Goal: Information Seeking & Learning: Learn about a topic

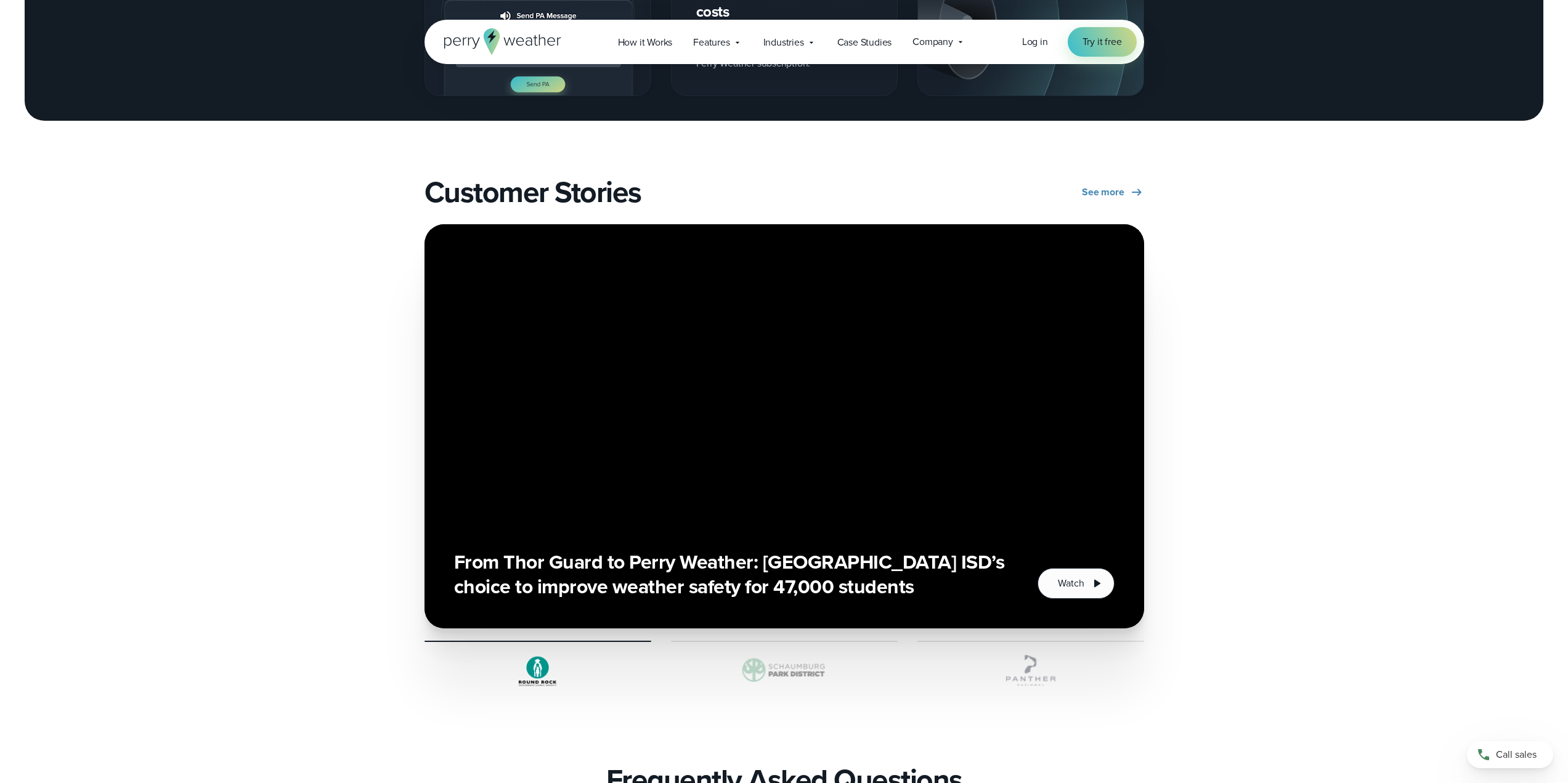
scroll to position [1787, 0]
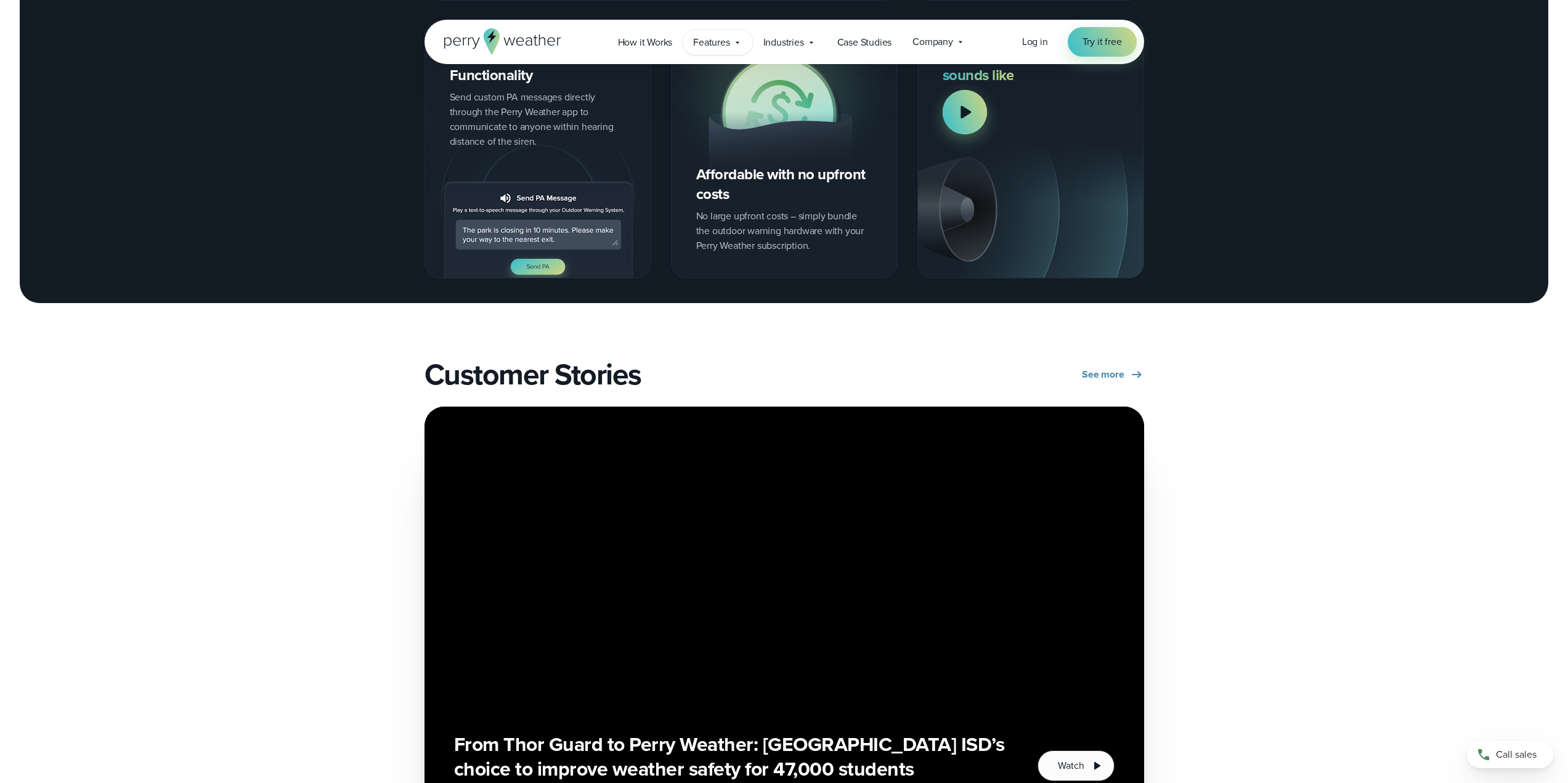
click at [708, 40] on span "Features" at bounding box center [711, 42] width 36 height 15
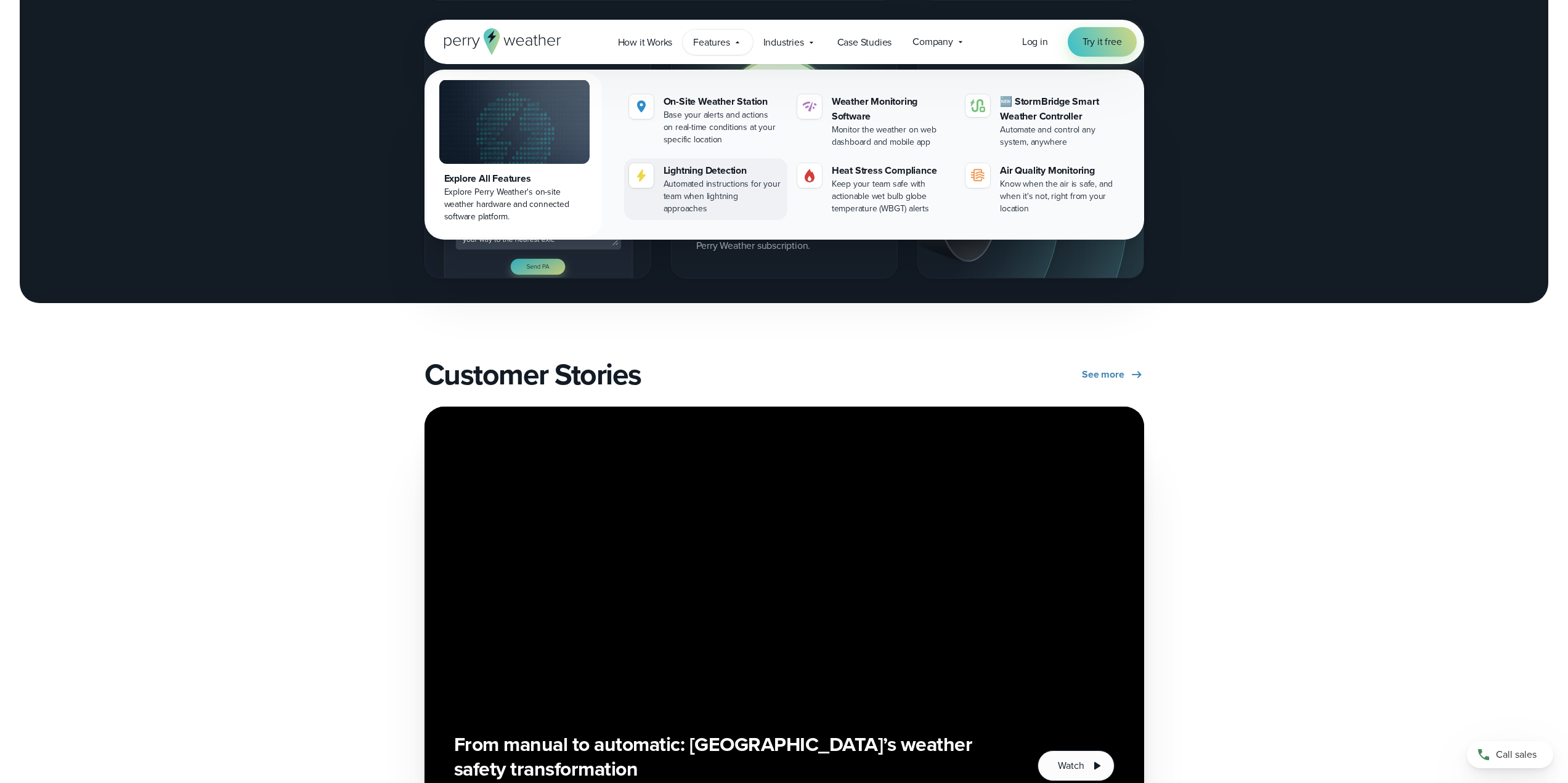
click at [715, 165] on div "Lightning Detection" at bounding box center [723, 170] width 119 height 15
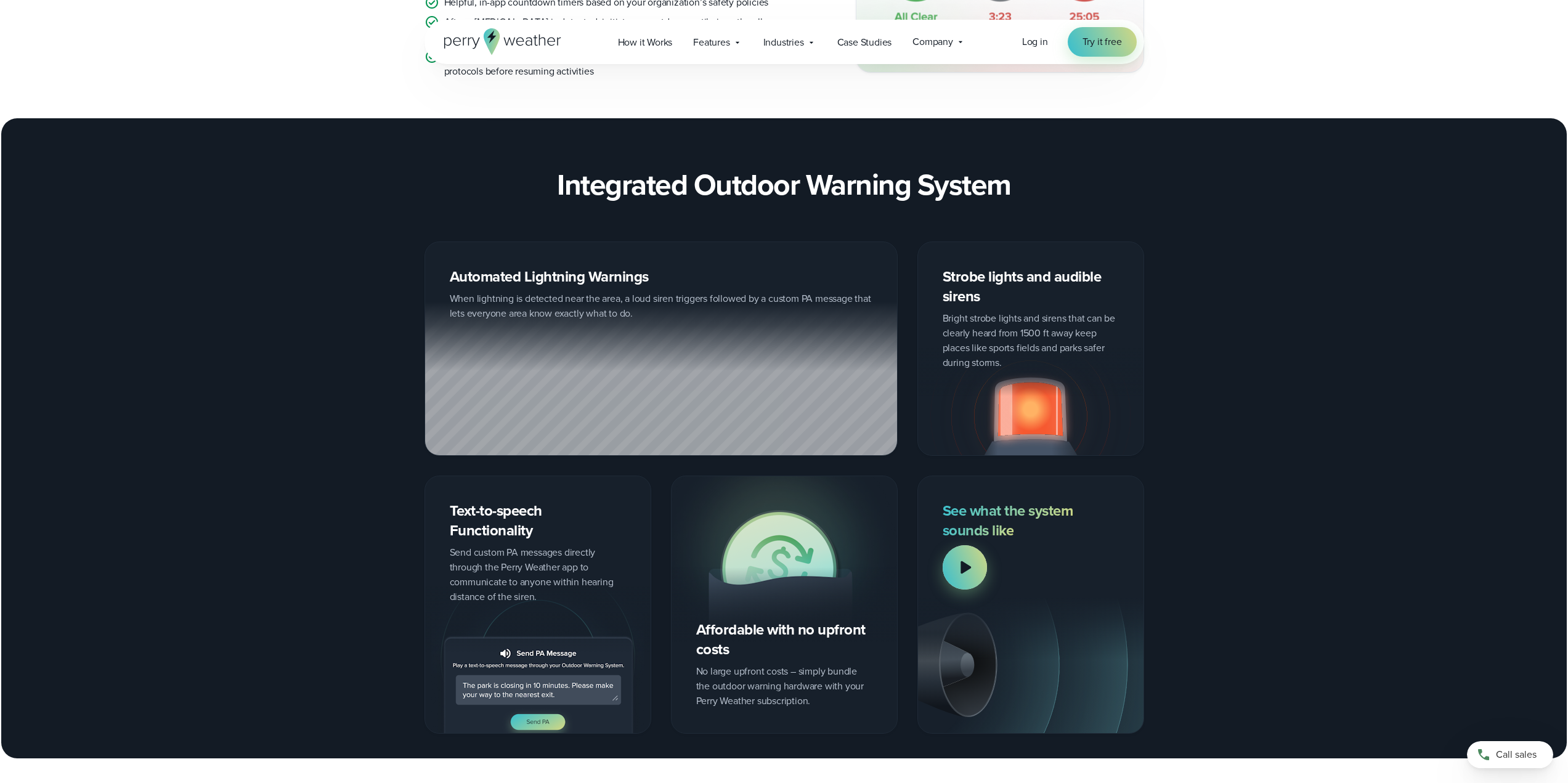
scroll to position [1356, 0]
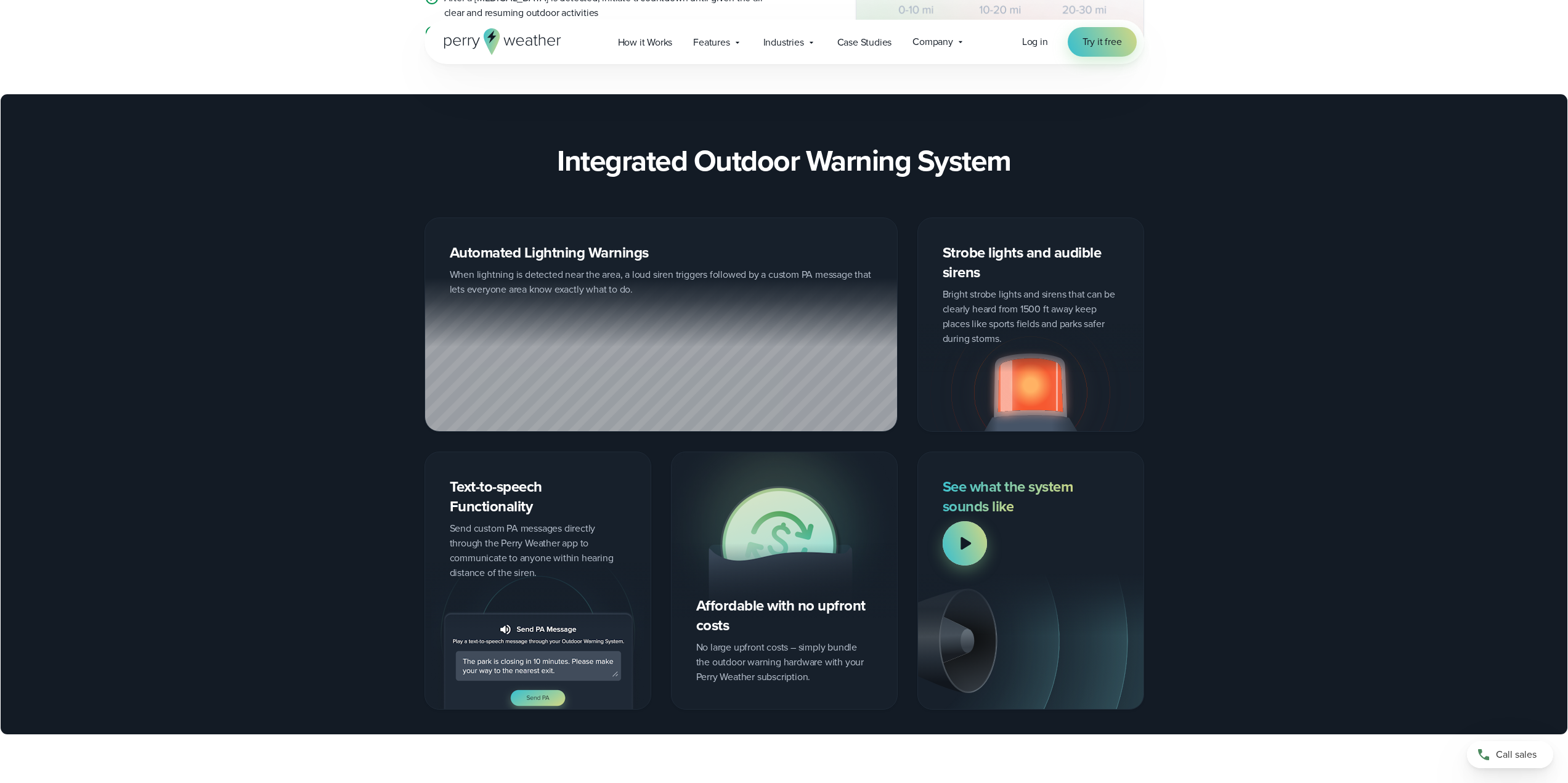
click at [705, 620] on div "Affordable with no upfront costs No large upfront costs – simply bundle the out…" at bounding box center [784, 581] width 227 height 257
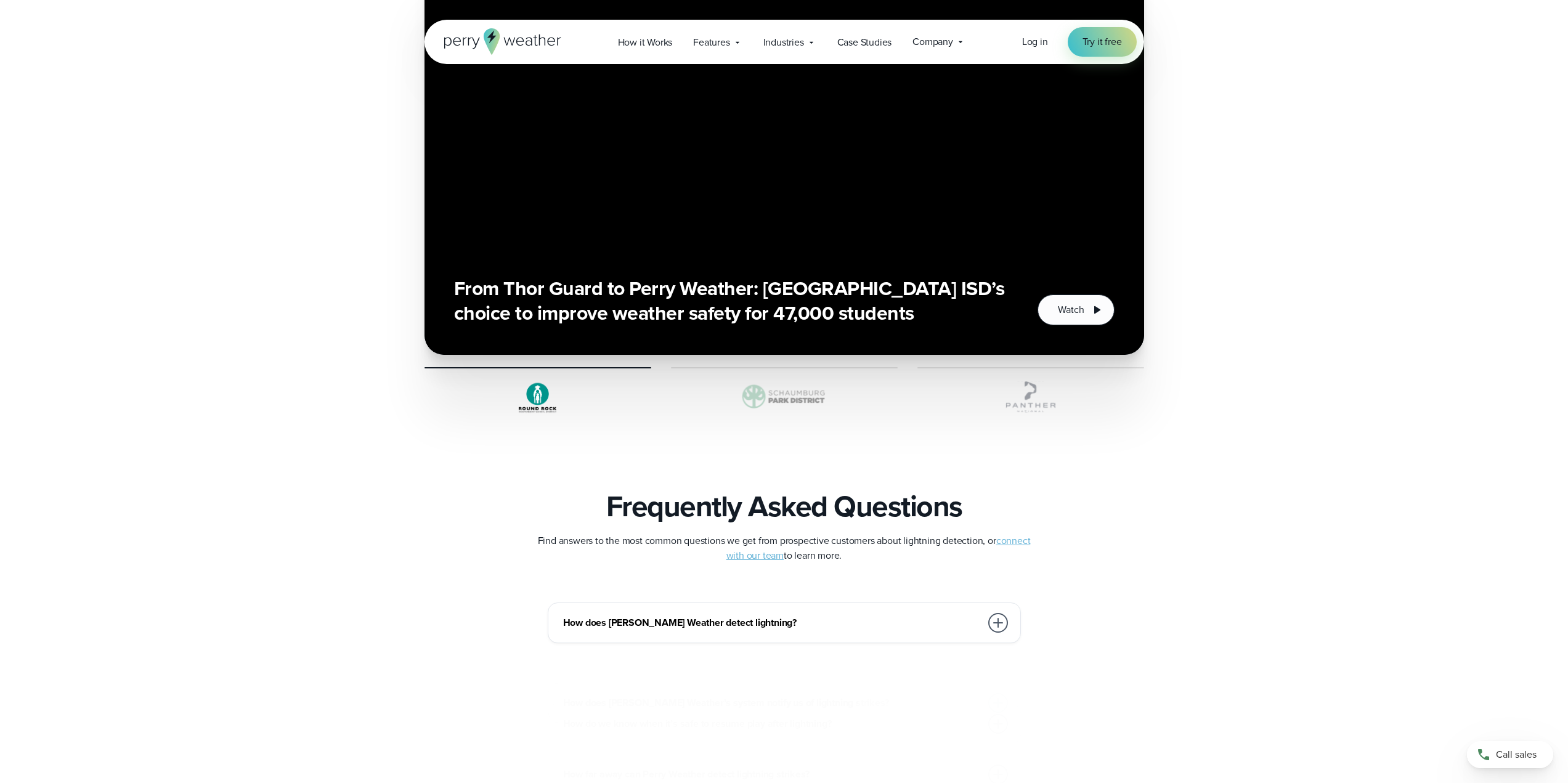
scroll to position [2465, 0]
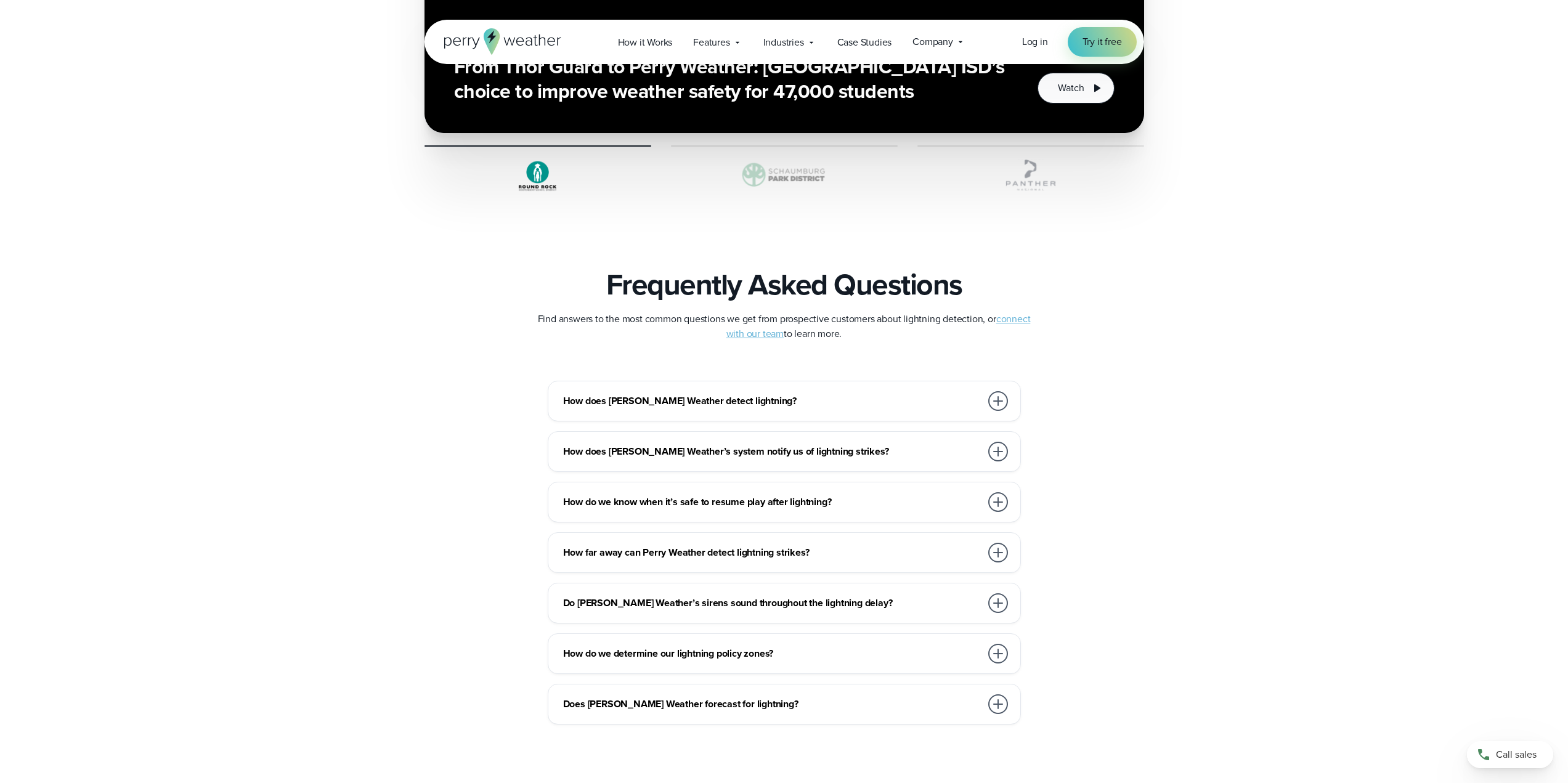
click at [877, 402] on h3 "How does Perry Weather detect lightning?" at bounding box center [772, 401] width 417 height 15
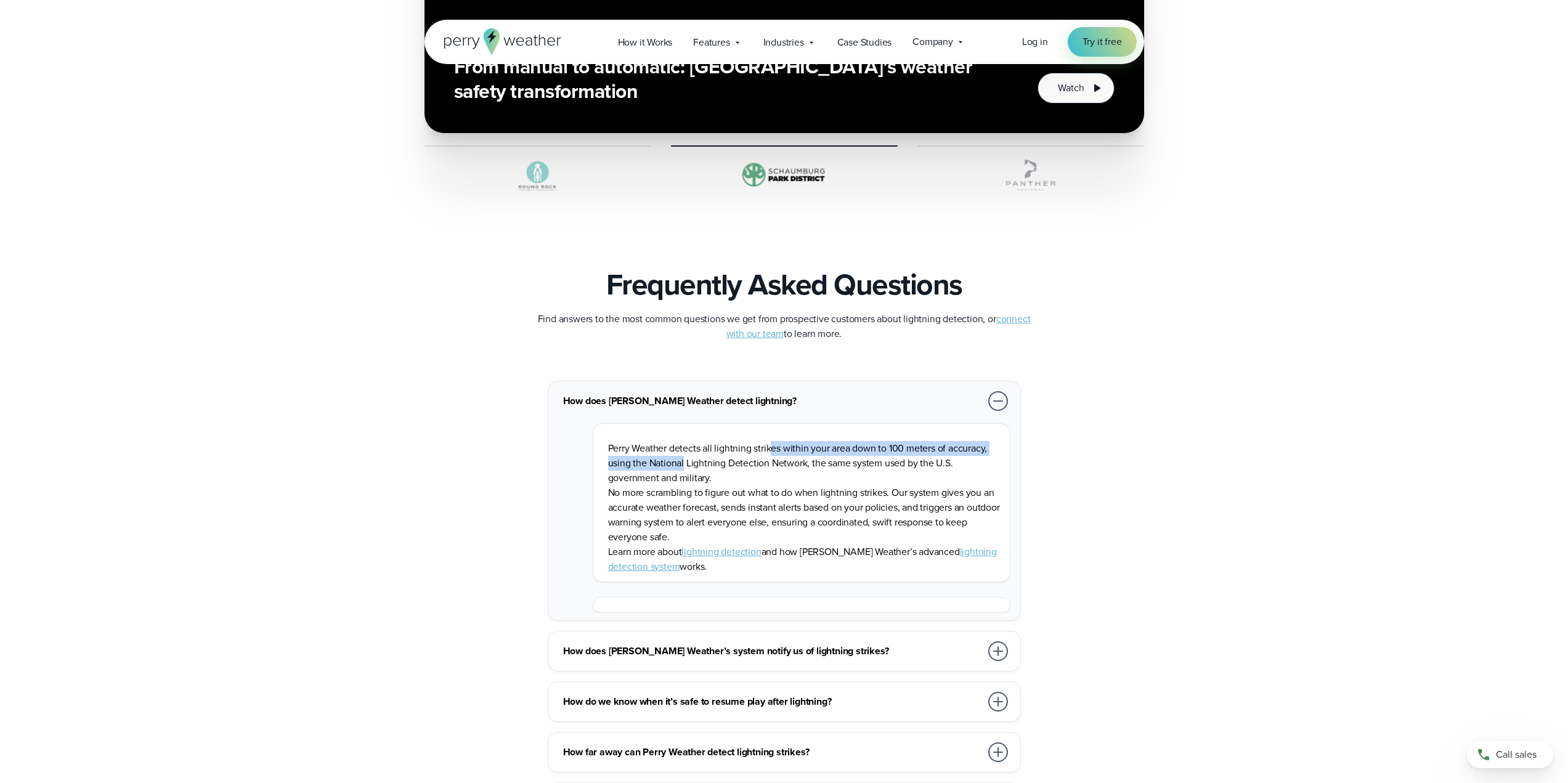
drag, startPoint x: 682, startPoint y: 456, endPoint x: 792, endPoint y: 455, distance: 110.0
click at [788, 455] on p "Perry Weather detects all lightning strikes within your area down to 100 meters…" at bounding box center [804, 463] width 392 height 45
click at [730, 467] on p "Perry Weather detects all lightning strikes within your area down to 100 meters…" at bounding box center [804, 463] width 392 height 45
drag, startPoint x: 662, startPoint y: 467, endPoint x: 865, endPoint y: 467, distance: 203.0
click at [880, 466] on p "Perry Weather detects all lightning strikes within your area down to 100 meters…" at bounding box center [804, 463] width 392 height 45
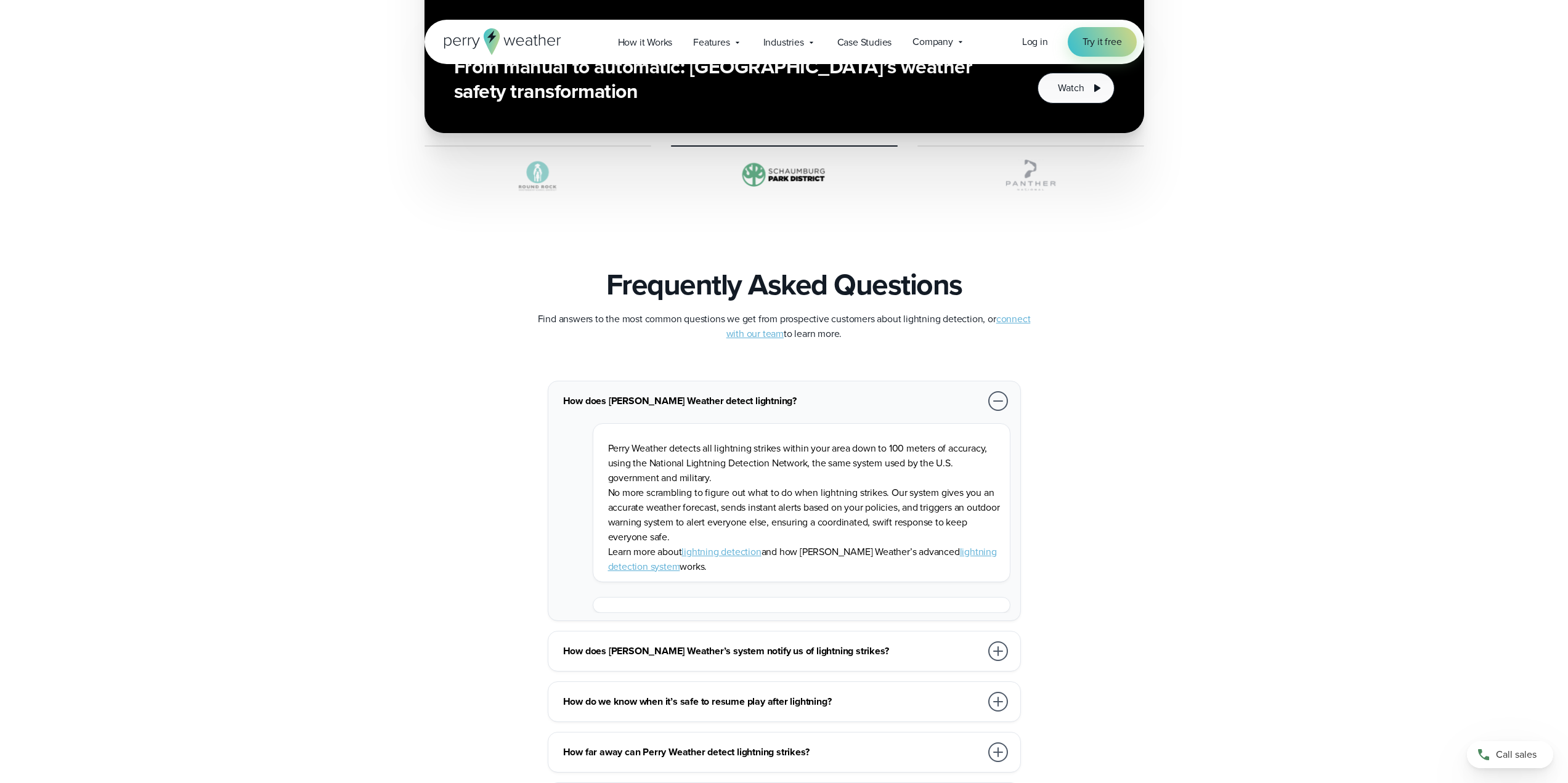
click at [773, 472] on p "Perry Weather detects all lightning strikes within your area down to 100 meters…" at bounding box center [804, 463] width 392 height 45
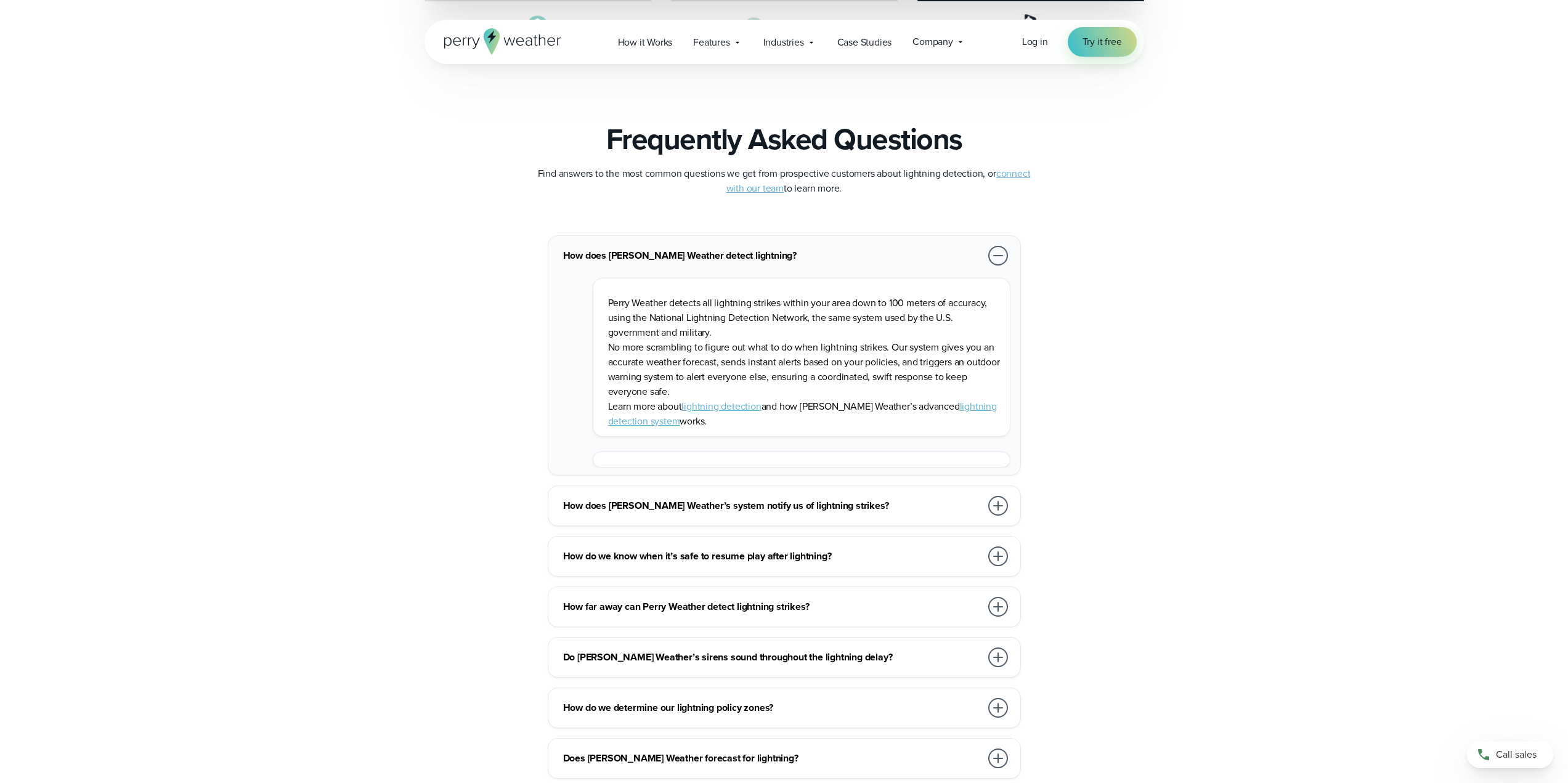
scroll to position [2649, 0]
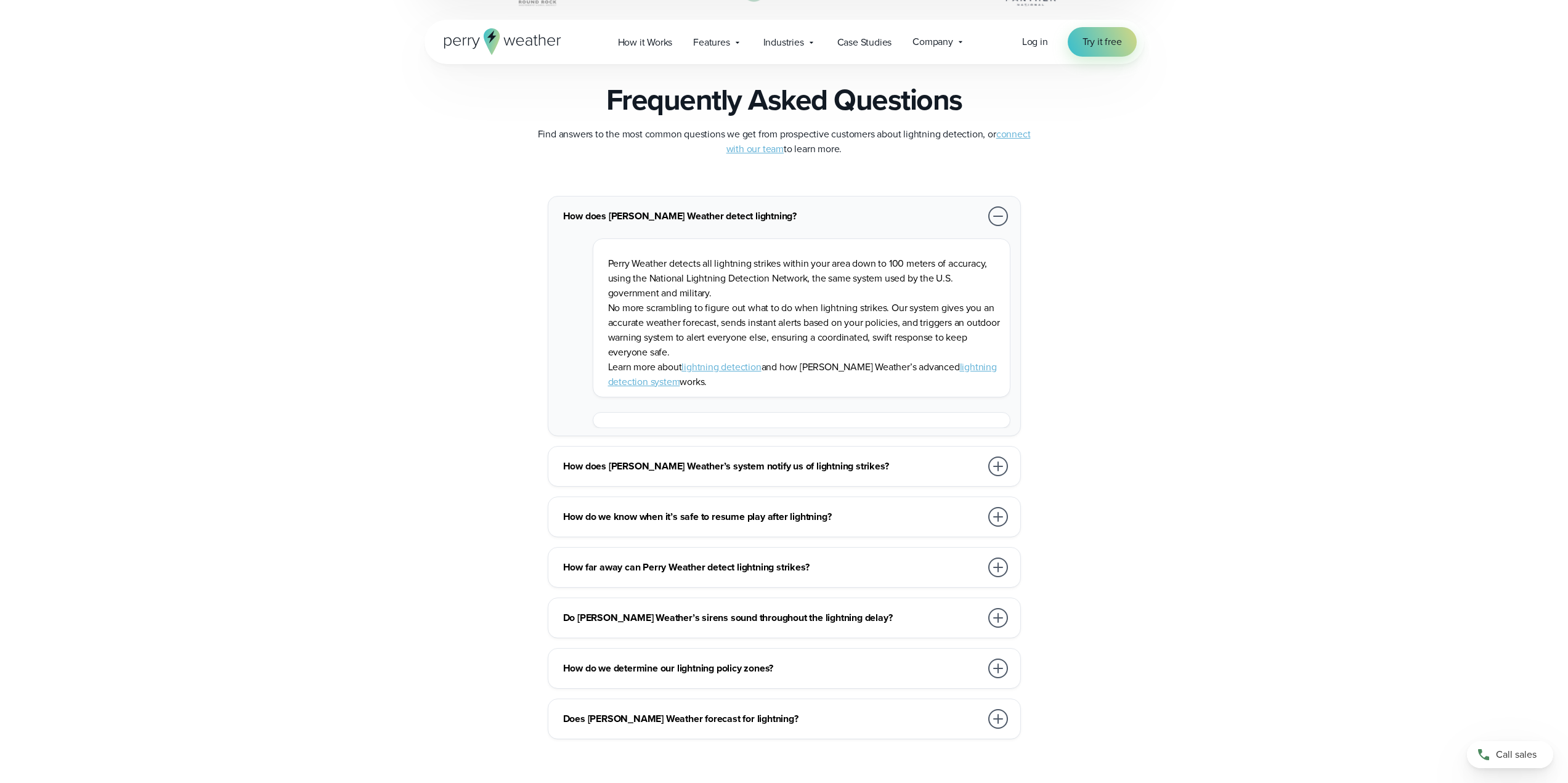
click at [860, 472] on h3 "How does Perry Weather’s system notify us of lightning strikes?" at bounding box center [772, 466] width 417 height 15
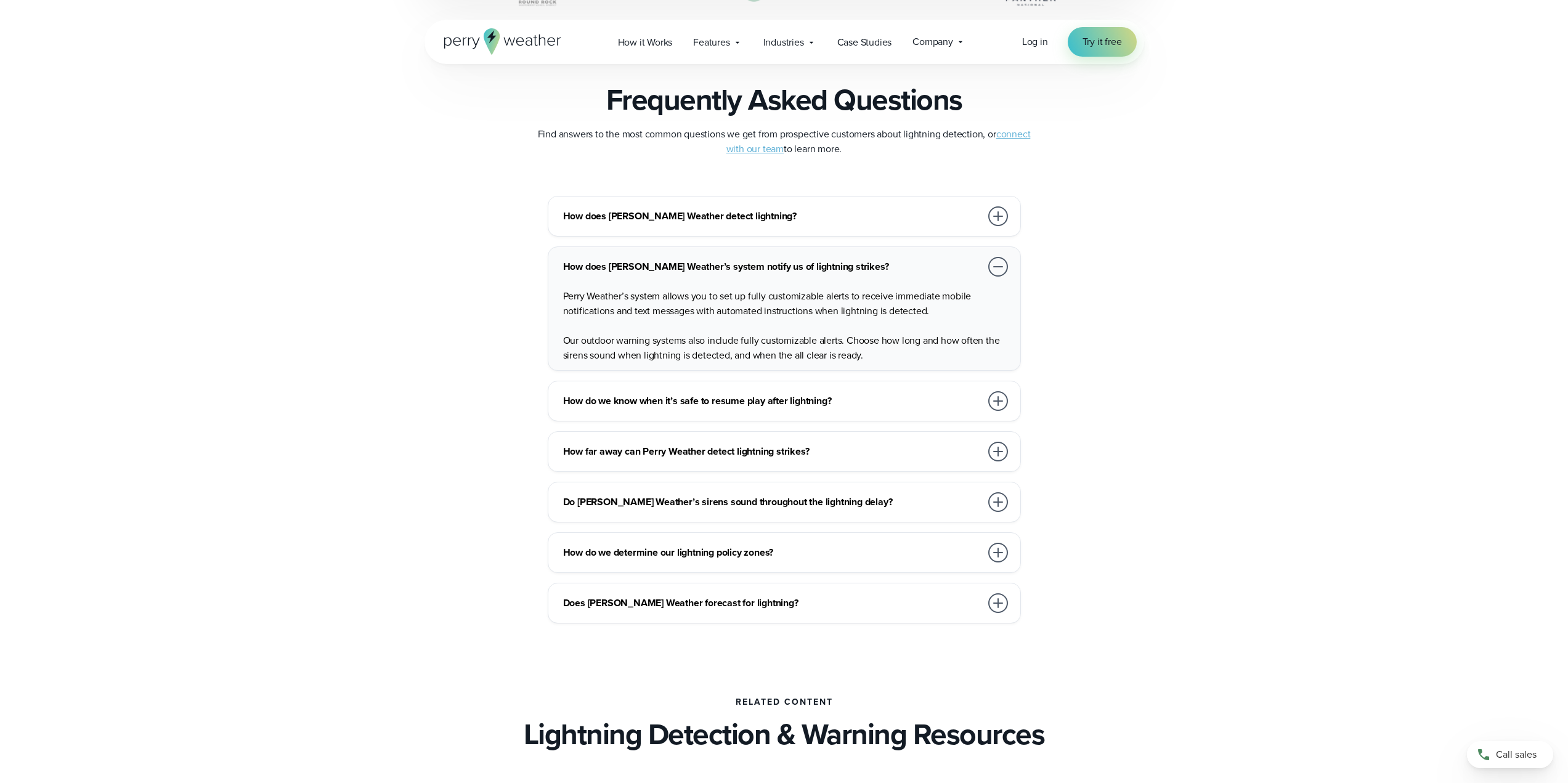
click at [866, 504] on h3 "Do Perry Weather’s sirens sound throughout the lightning delay?" at bounding box center [772, 502] width 417 height 15
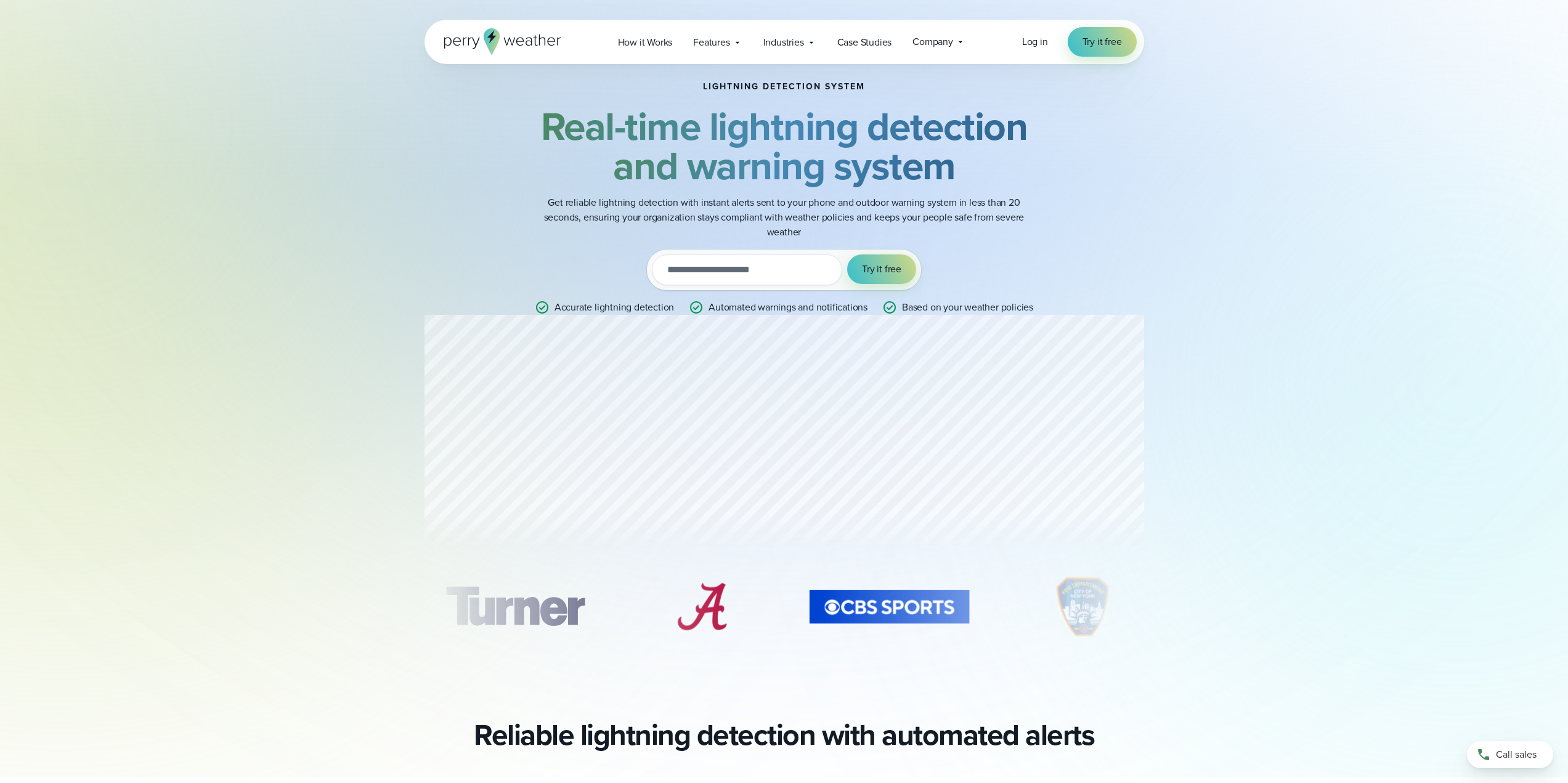
scroll to position [0, 0]
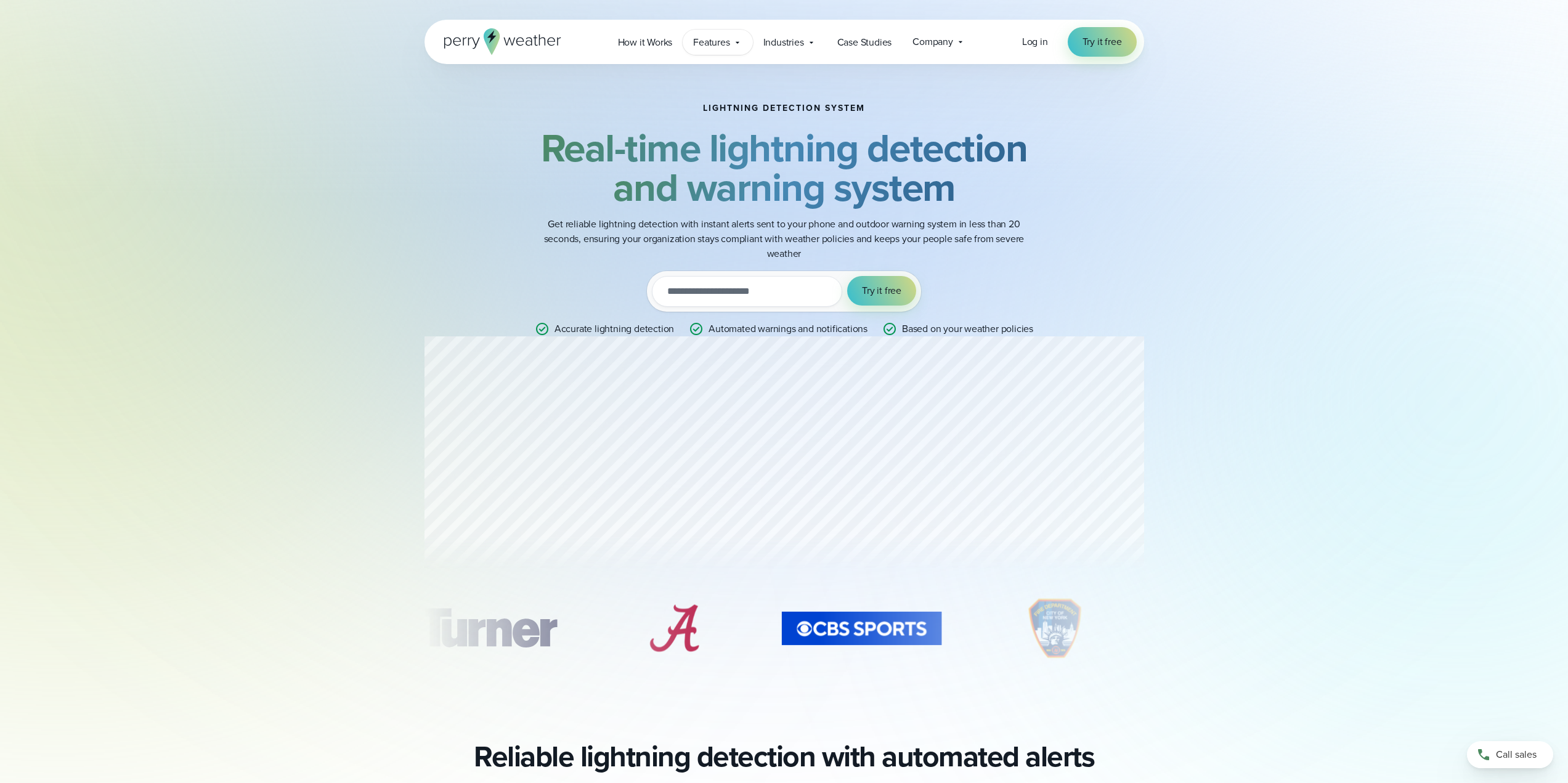
click at [719, 41] on span "Features" at bounding box center [711, 42] width 36 height 15
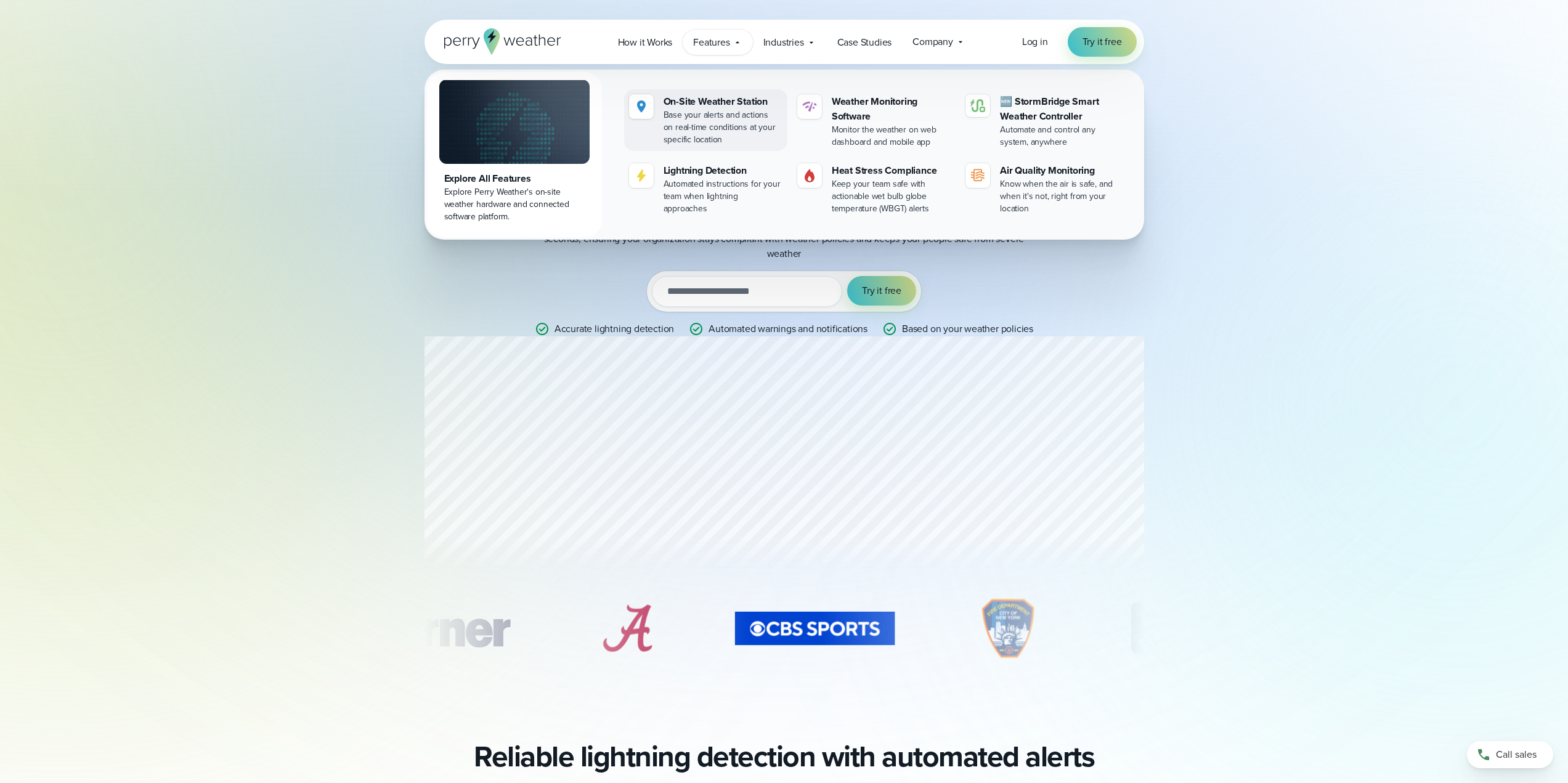
click at [728, 104] on div "On-Site Weather Station" at bounding box center [723, 101] width 119 height 15
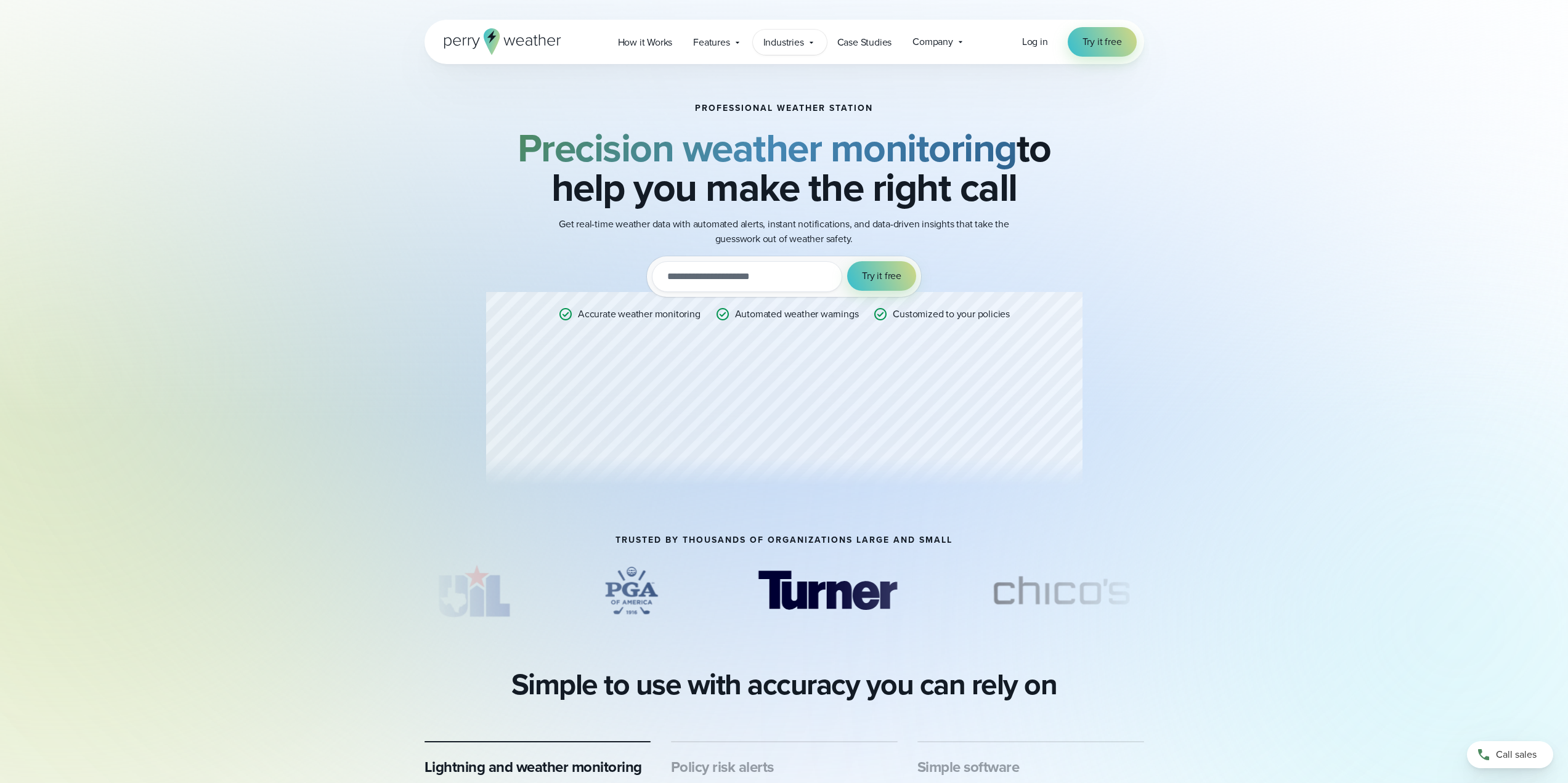
click at [792, 38] on span "Industries" at bounding box center [784, 42] width 41 height 15
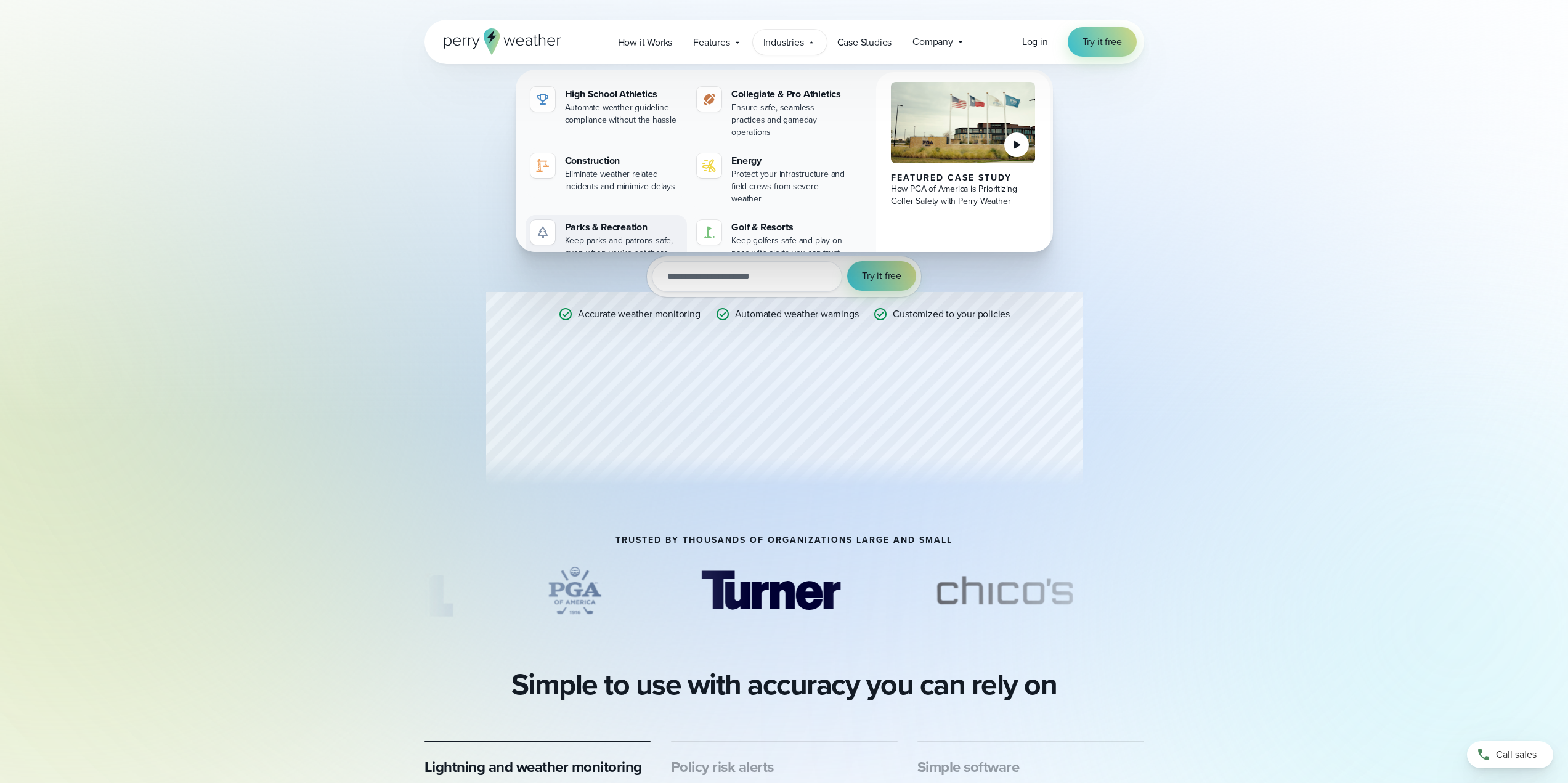
click at [617, 220] on div "Parks & Recreation" at bounding box center [624, 227] width 118 height 15
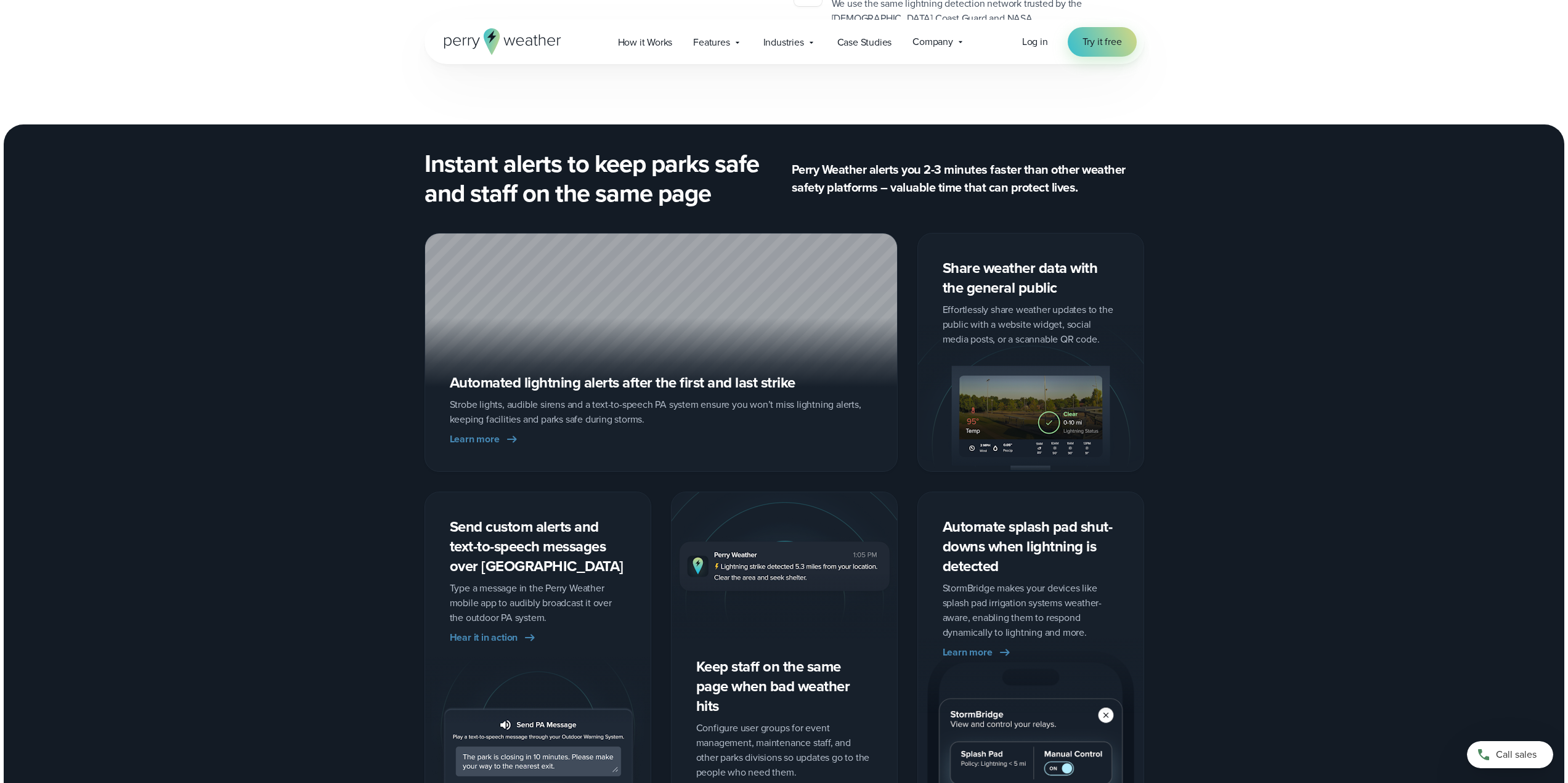
scroll to position [1910, 0]
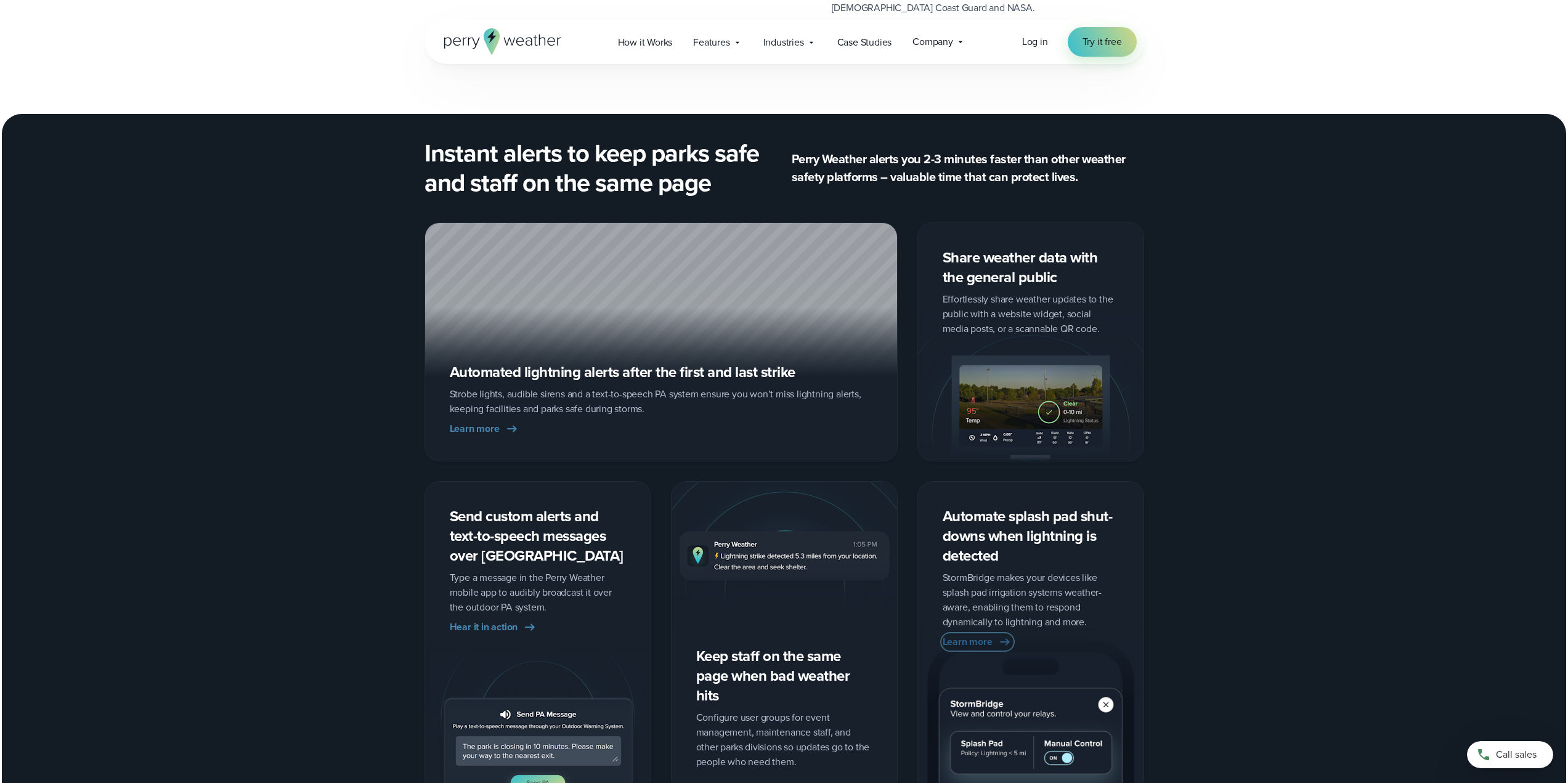
click at [966, 639] on span "Learn more" at bounding box center [968, 642] width 50 height 15
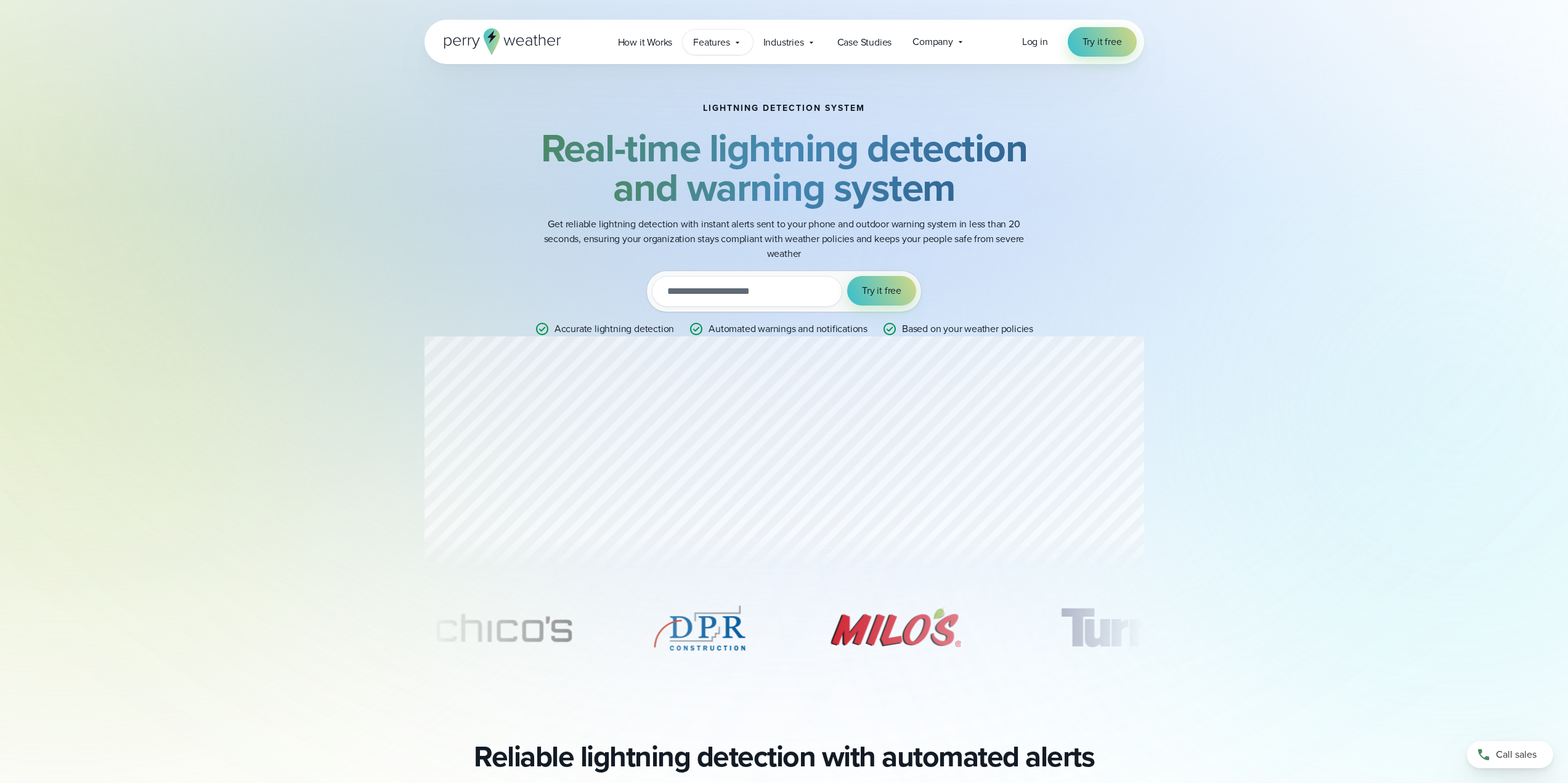
click at [726, 40] on span "Features" at bounding box center [711, 42] width 36 height 15
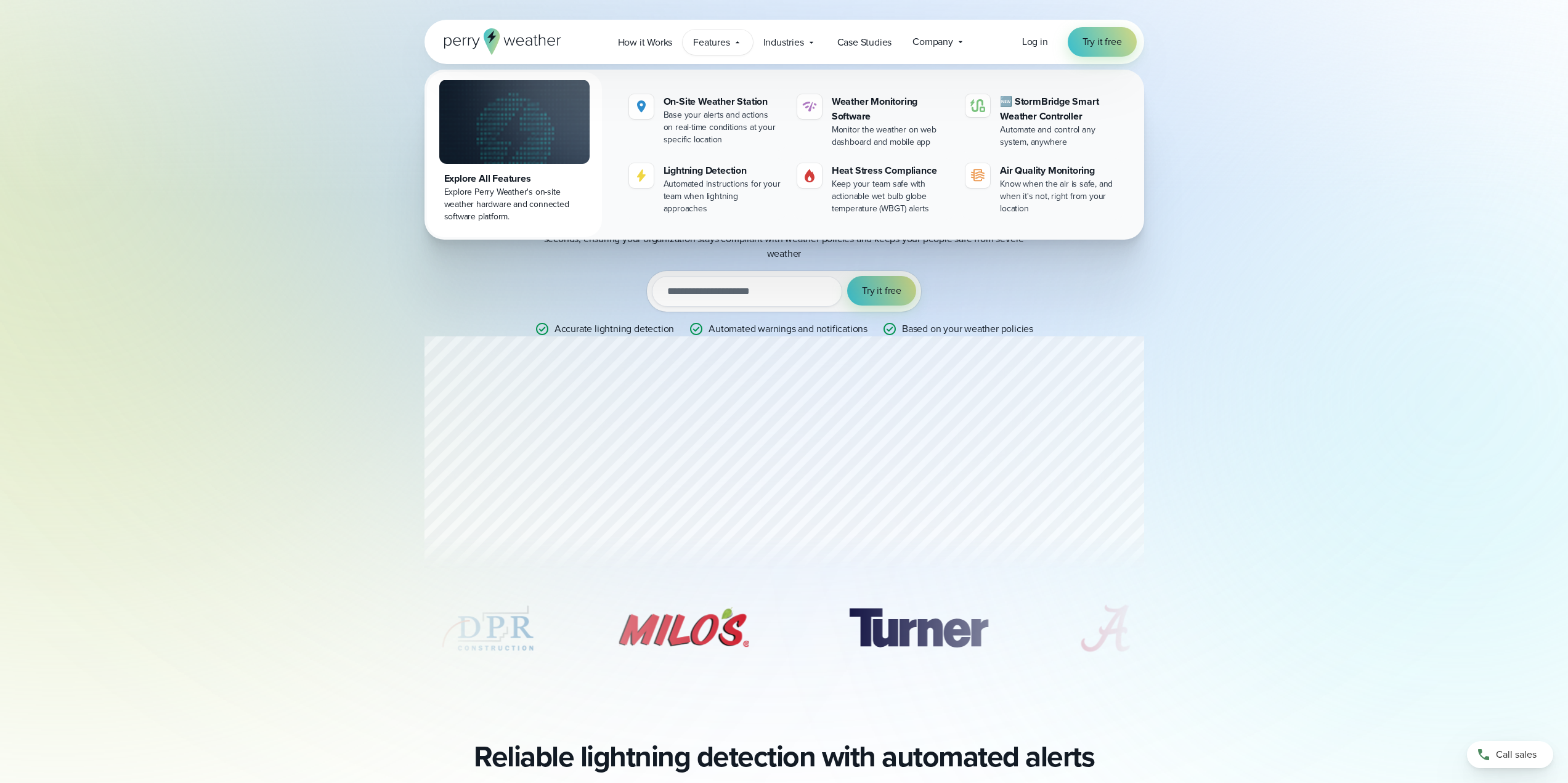
click at [1253, 175] on div "Lightning detection system Real-time lightning detection and warning system Get…" at bounding box center [784, 188] width 1568 height 376
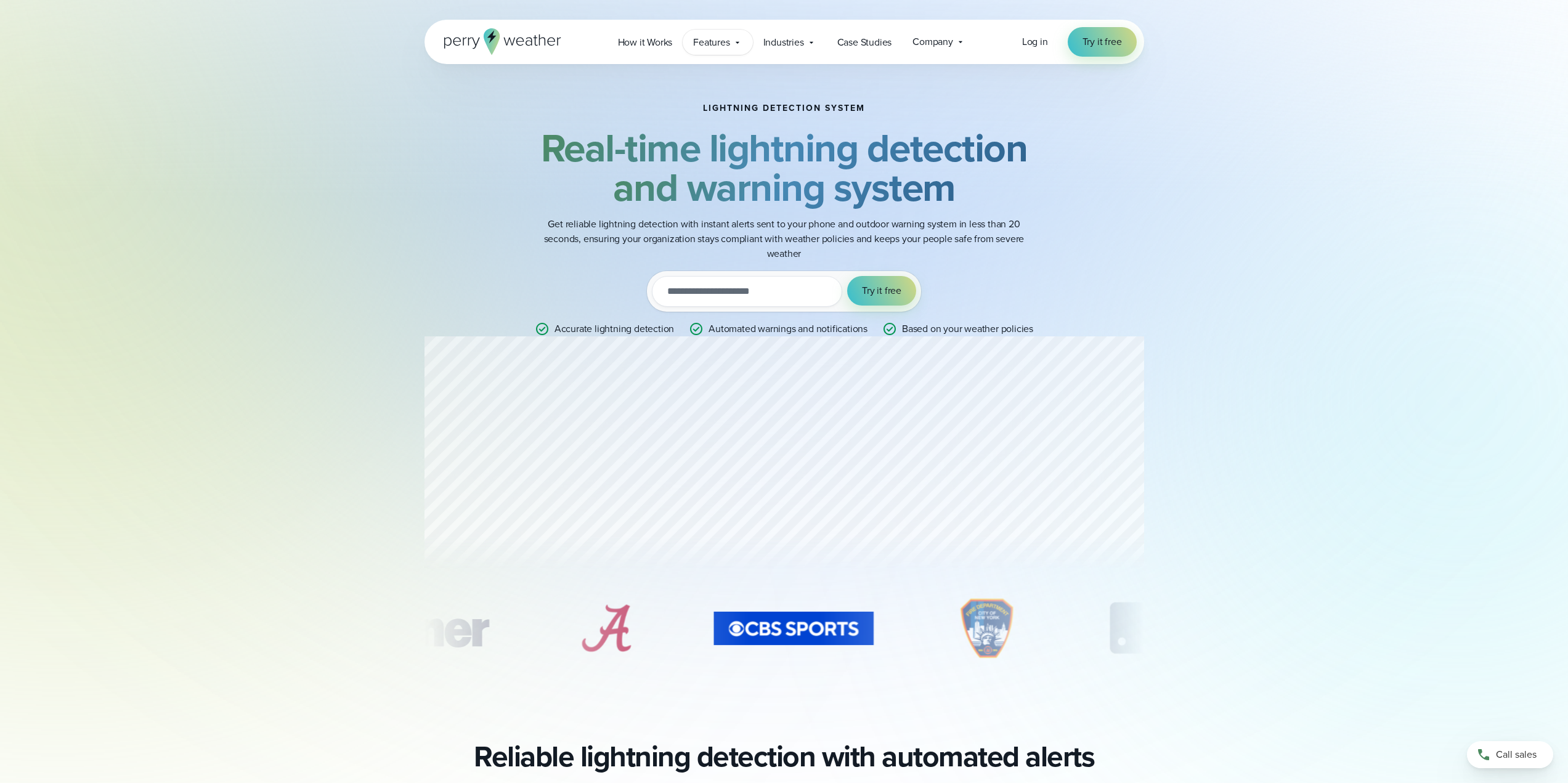
click at [733, 45] on icon at bounding box center [737, 42] width 10 height 10
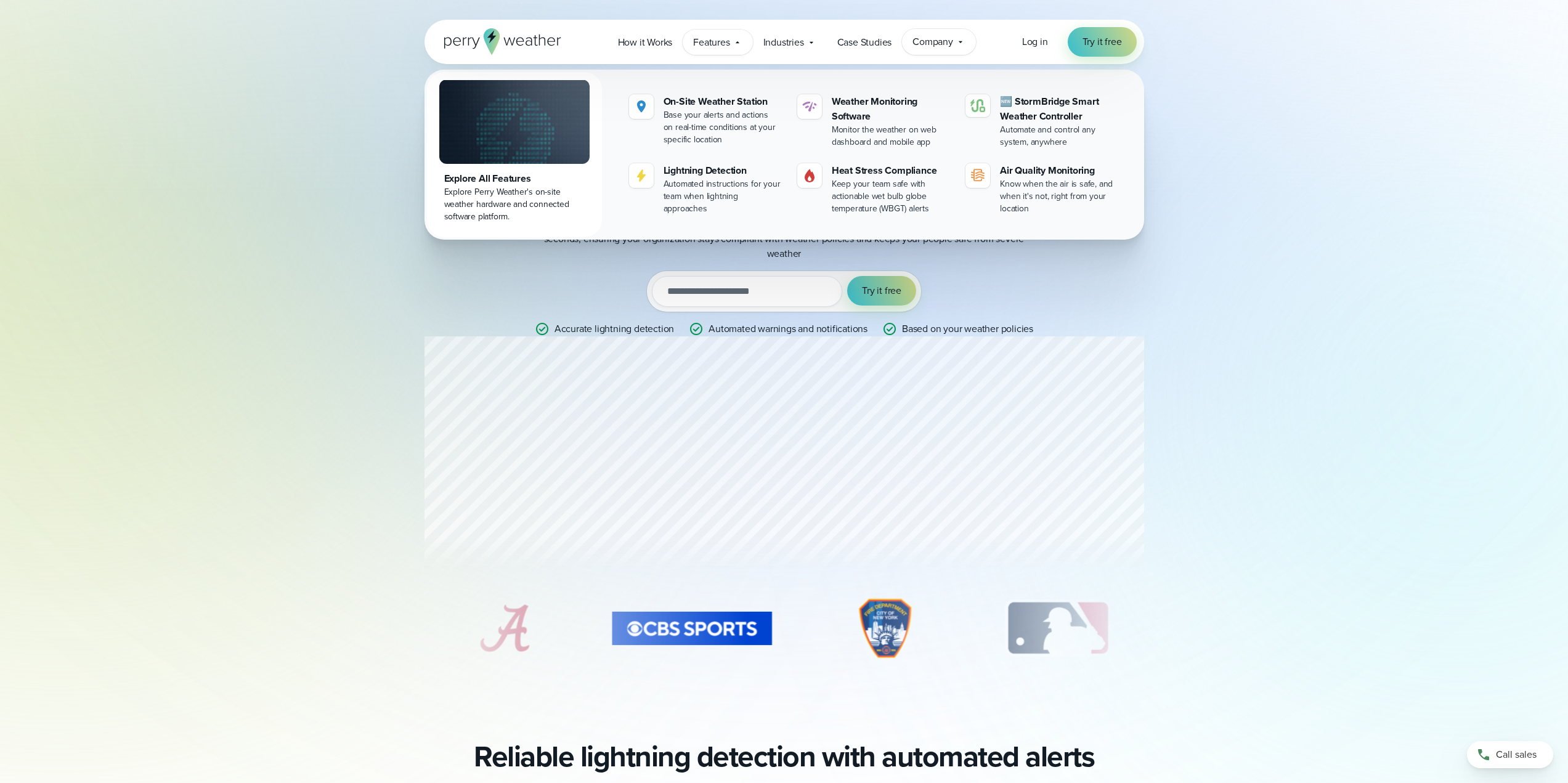
click at [942, 44] on span "Company" at bounding box center [933, 42] width 41 height 15
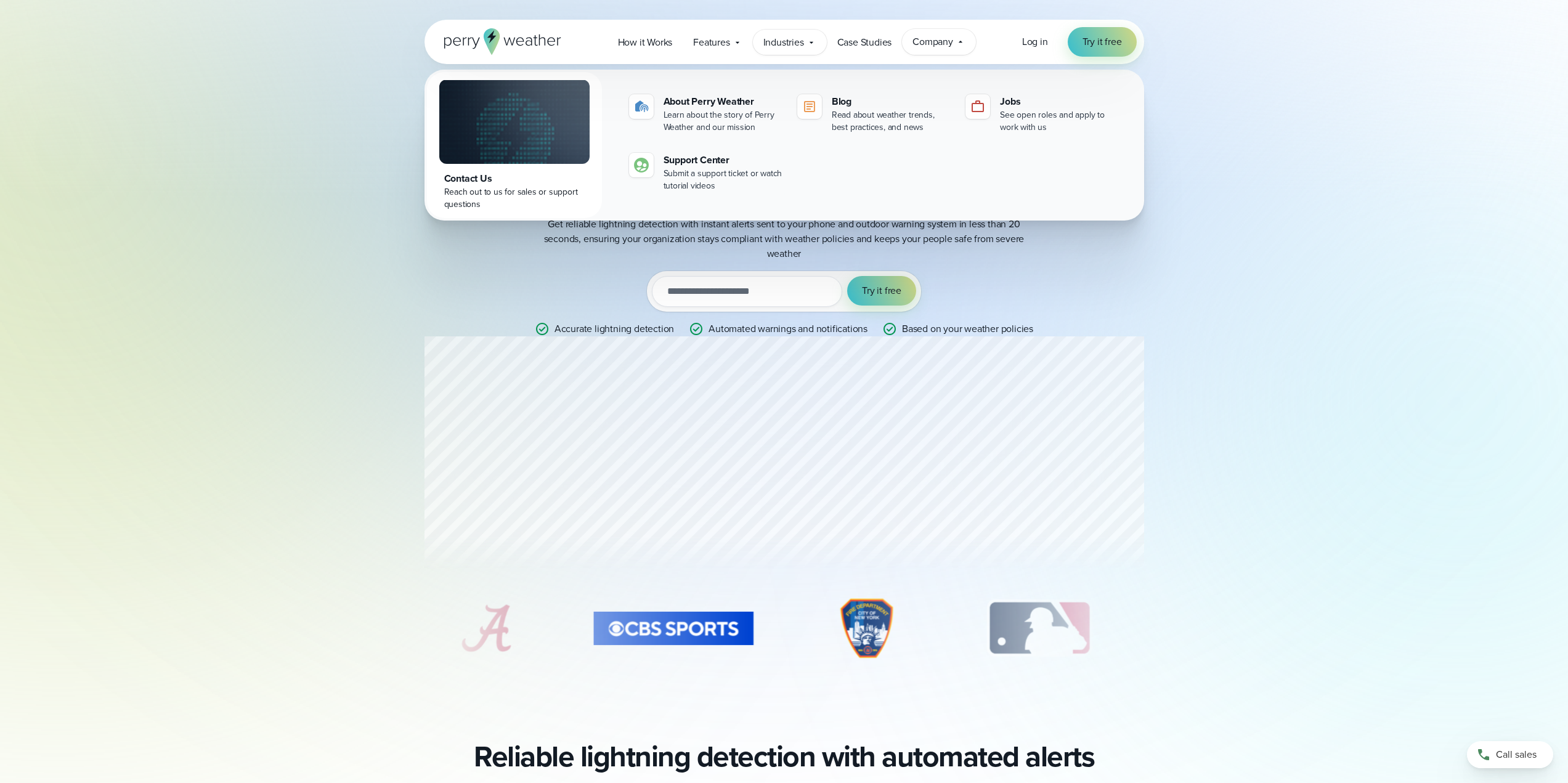
click at [797, 43] on span "Industries" at bounding box center [784, 42] width 41 height 15
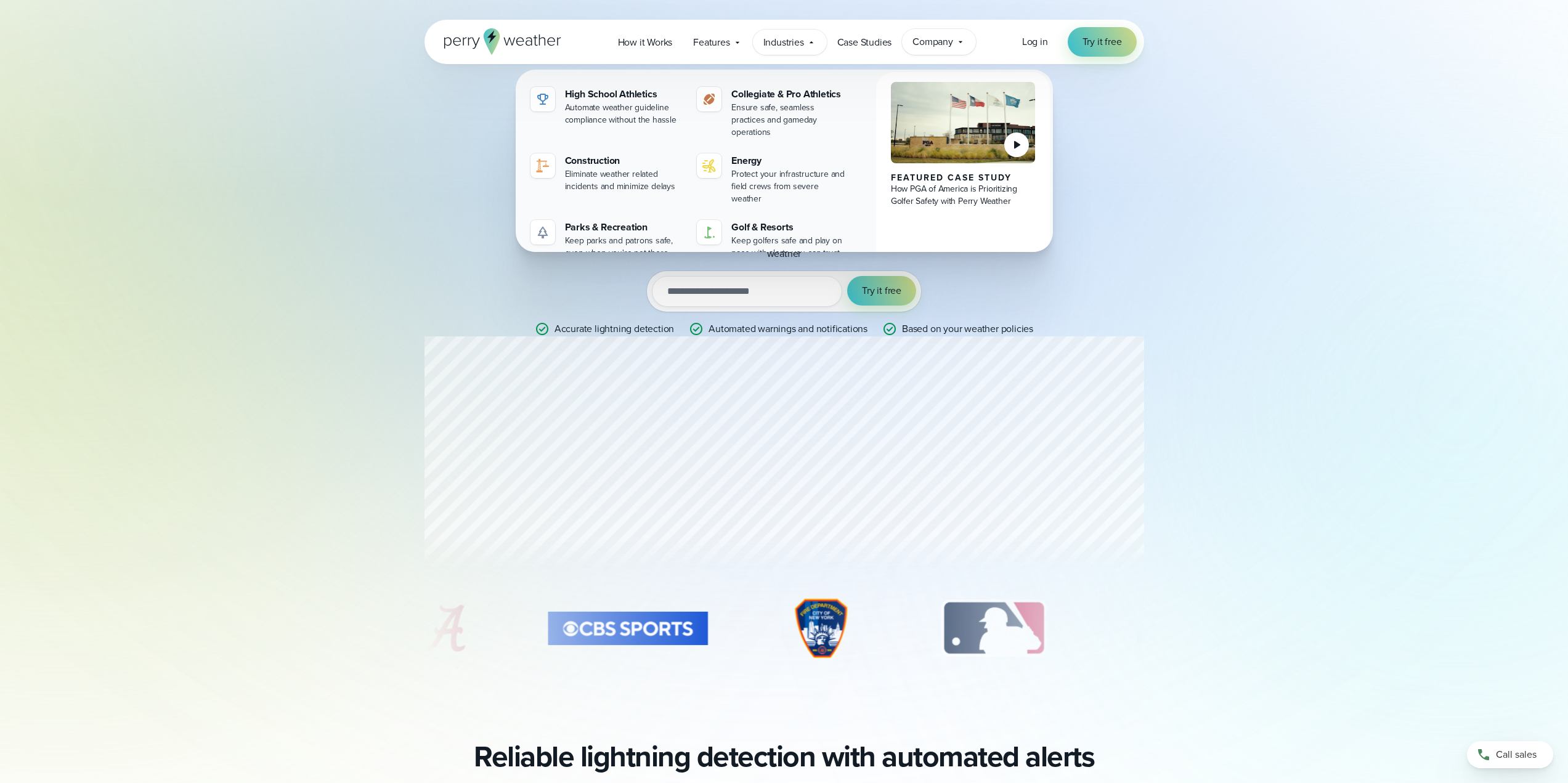
click at [948, 48] on span "Company" at bounding box center [933, 42] width 41 height 15
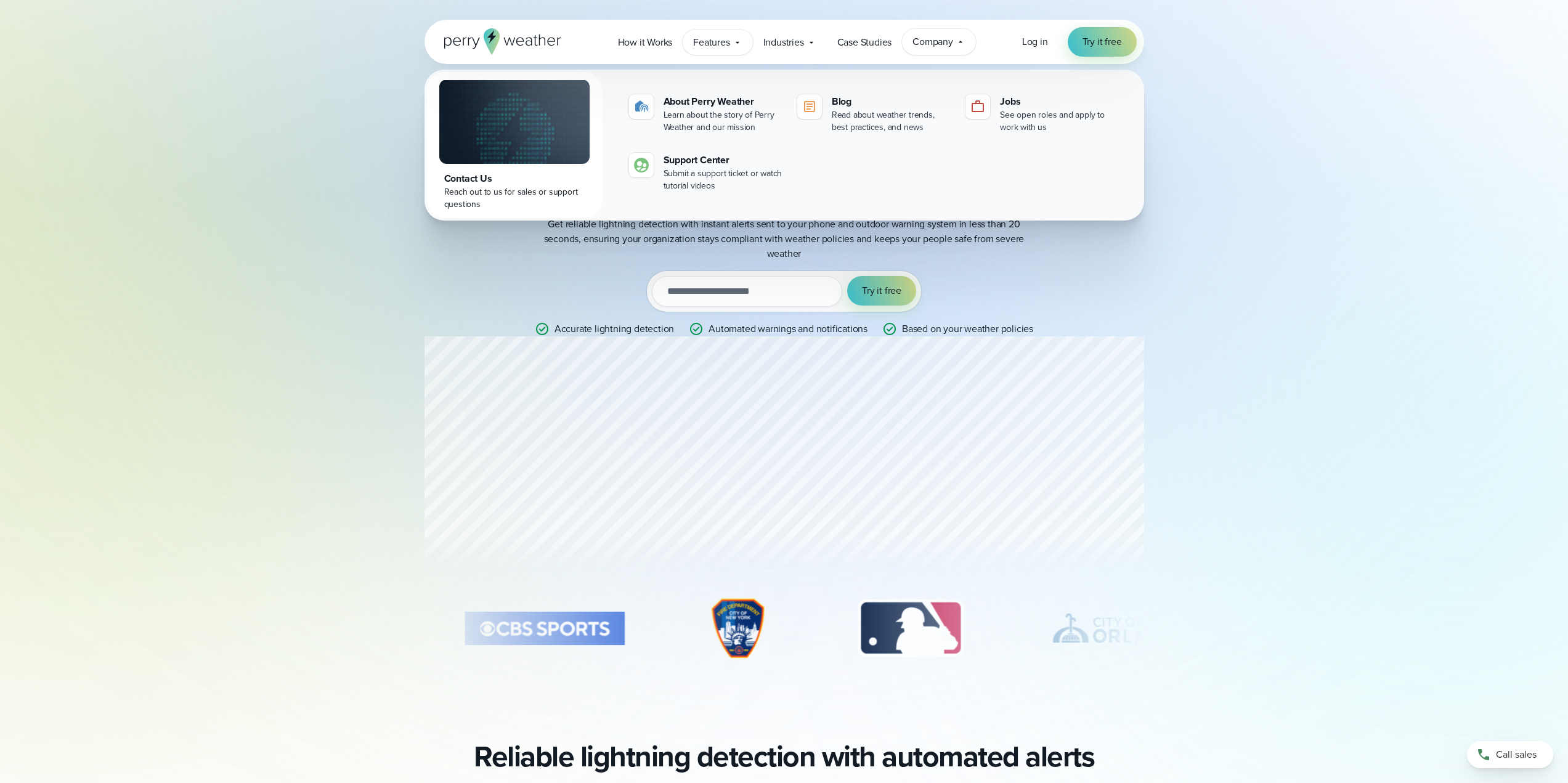
click at [717, 43] on span "Features" at bounding box center [711, 42] width 36 height 15
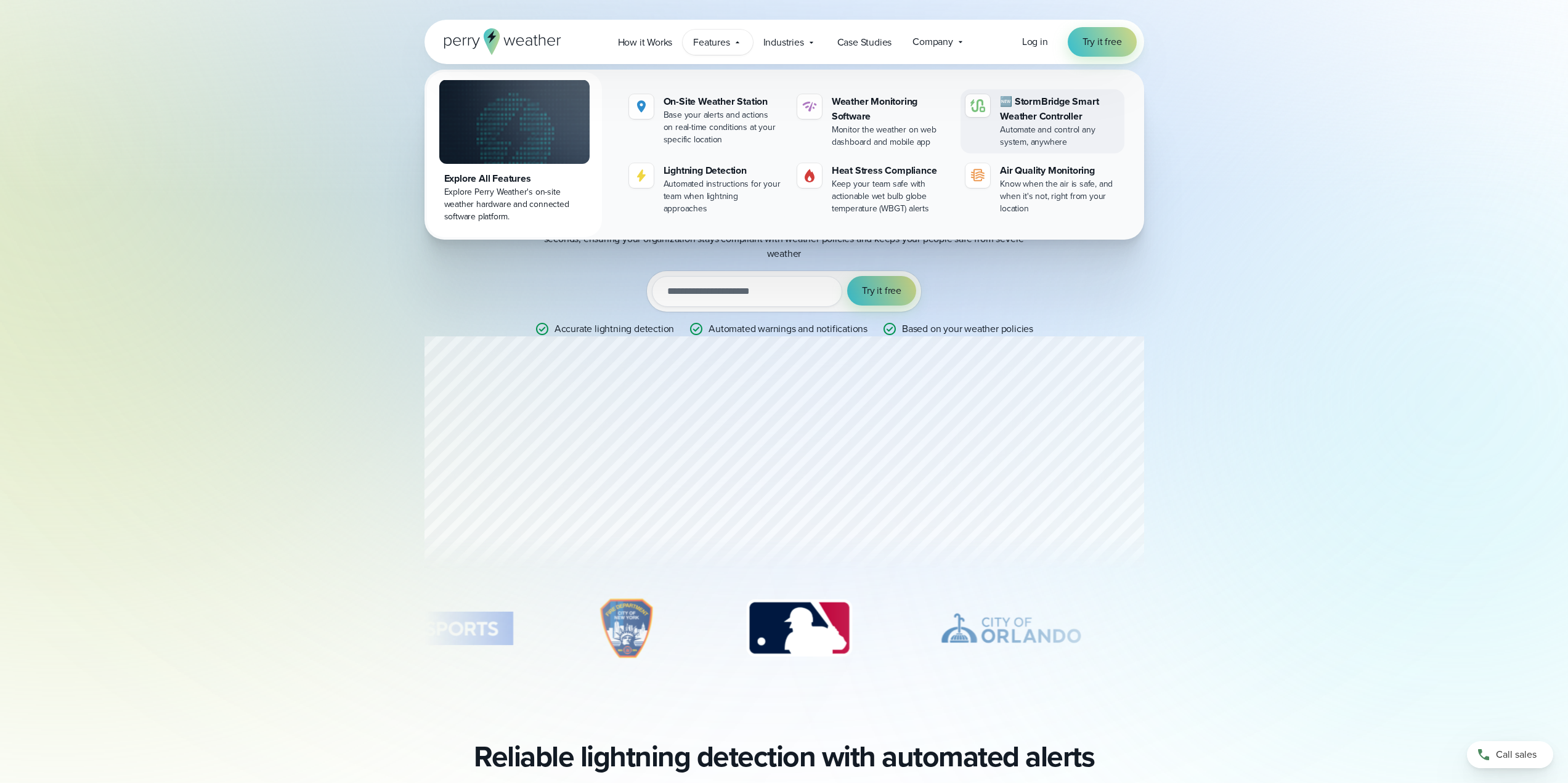
click at [1084, 107] on div "🆕 StormBridge Smart Weather Controller" at bounding box center [1060, 109] width 119 height 30
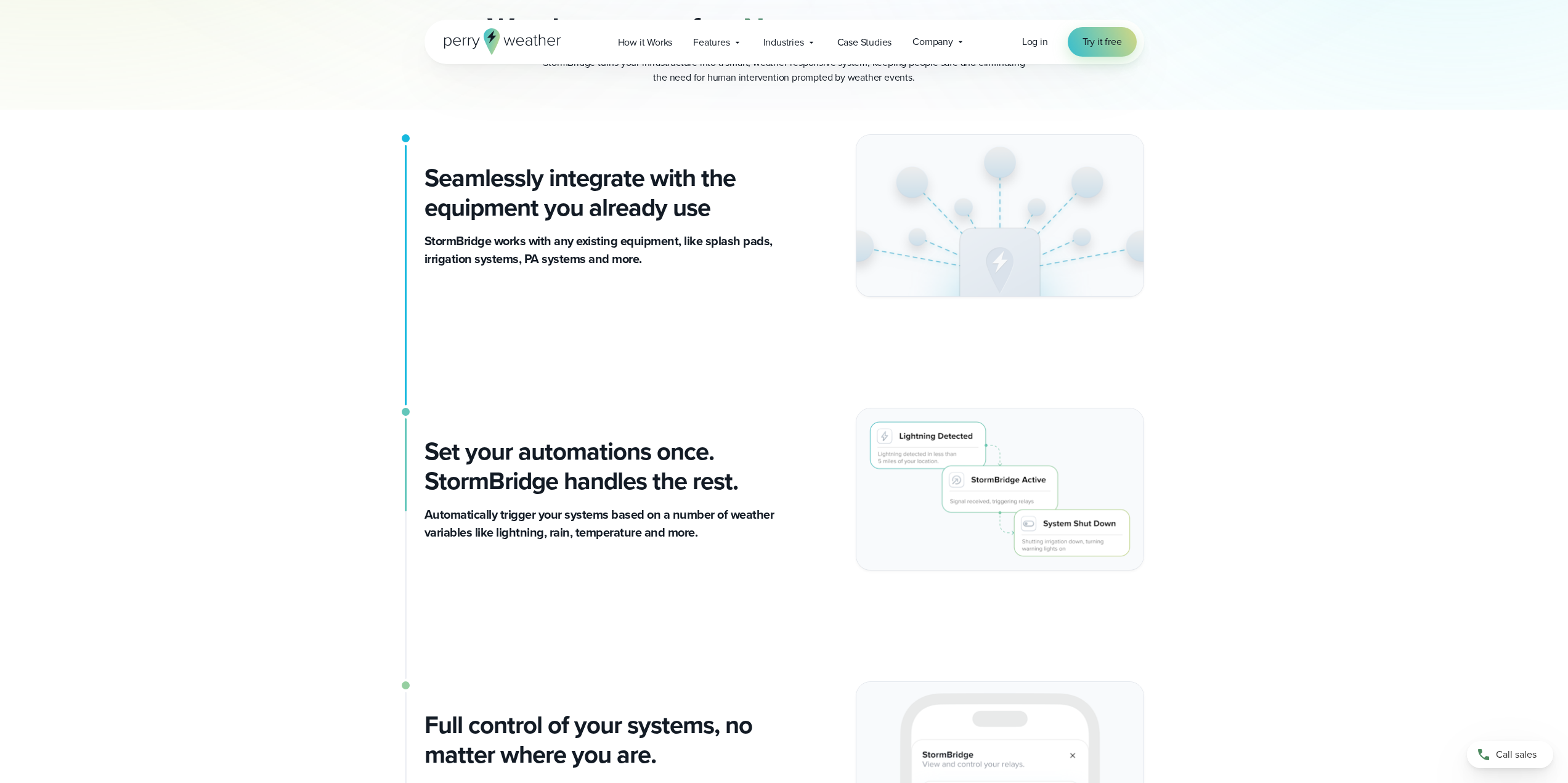
scroll to position [678, 0]
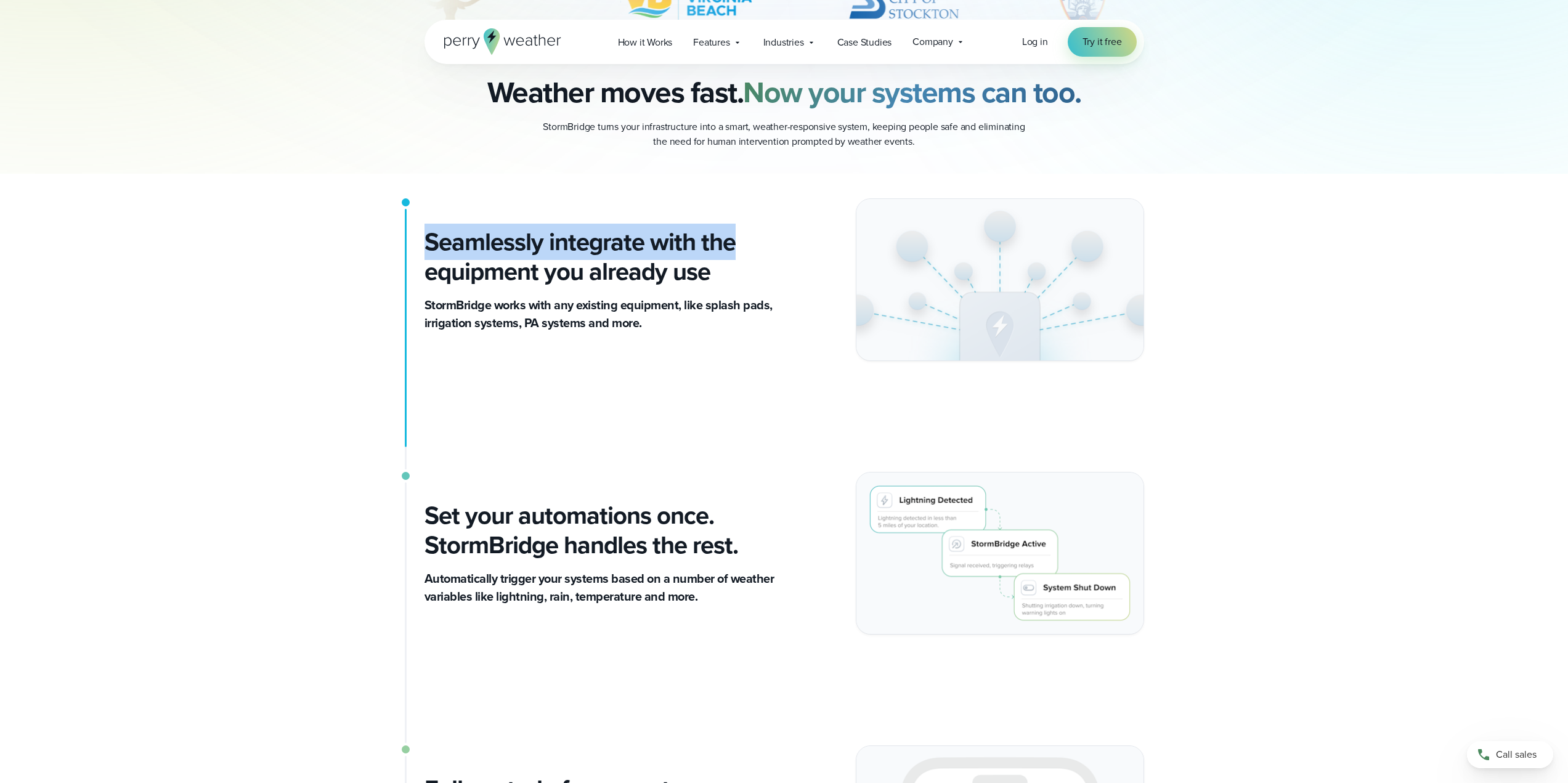
drag, startPoint x: 427, startPoint y: 240, endPoint x: 747, endPoint y: 249, distance: 320.1
click at [747, 249] on h2 "Seamlessly integrate with the equipment you already use" at bounding box center [599, 257] width 350 height 59
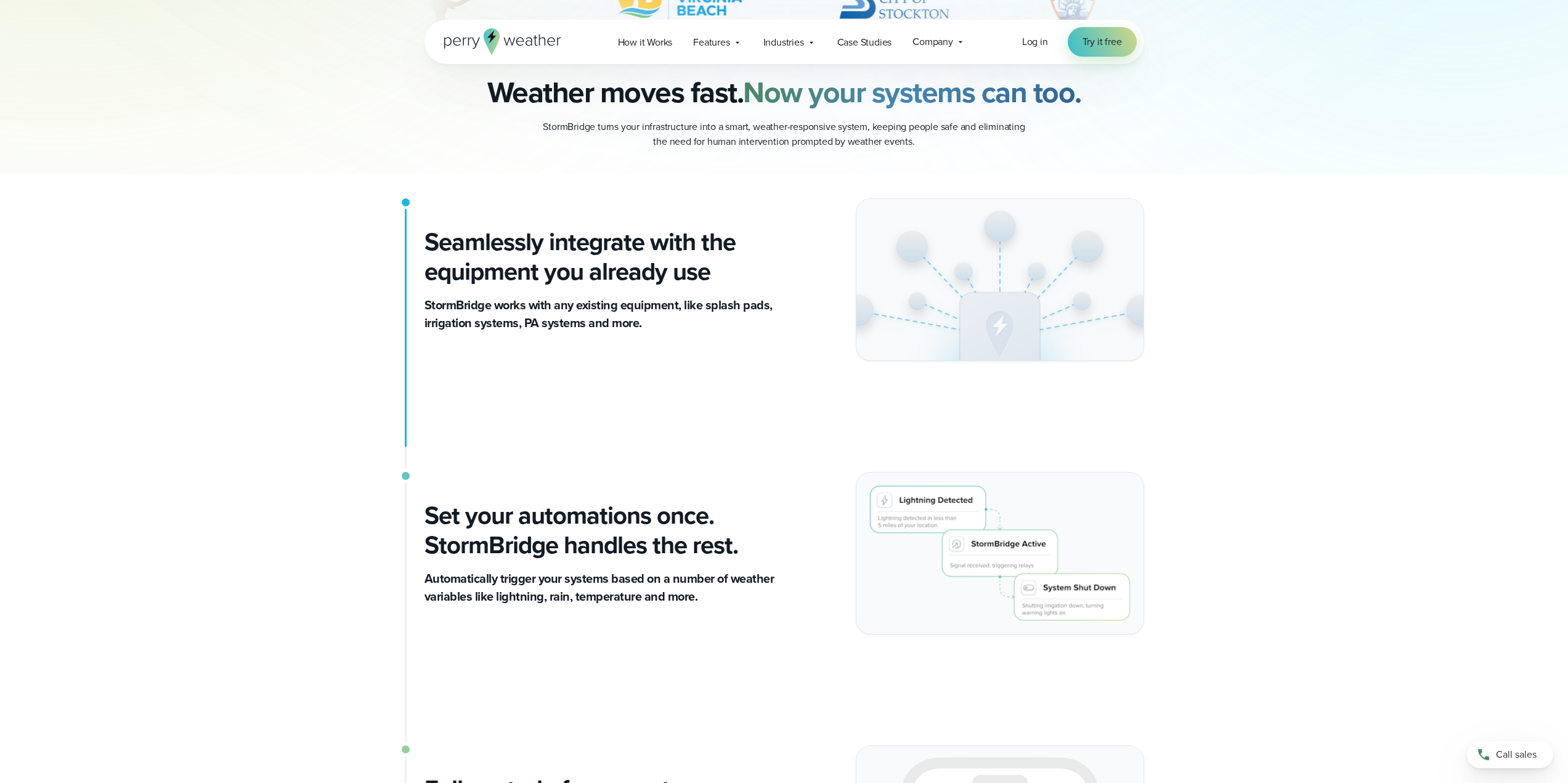
click at [686, 272] on h2 "Seamlessly integrate with the equipment you already use" at bounding box center [599, 257] width 350 height 59
drag, startPoint x: 732, startPoint y: 308, endPoint x: 581, endPoint y: 302, distance: 151.1
click at [584, 300] on p "StormBridge works with any existing equipment, like splash pads, irrigation sys…" at bounding box center [599, 315] width 350 height 36
click at [514, 308] on p "StormBridge works with any existing equipment, like splash pads, irrigation sys…" at bounding box center [599, 315] width 350 height 36
drag, startPoint x: 431, startPoint y: 308, endPoint x: 624, endPoint y: 306, distance: 193.0
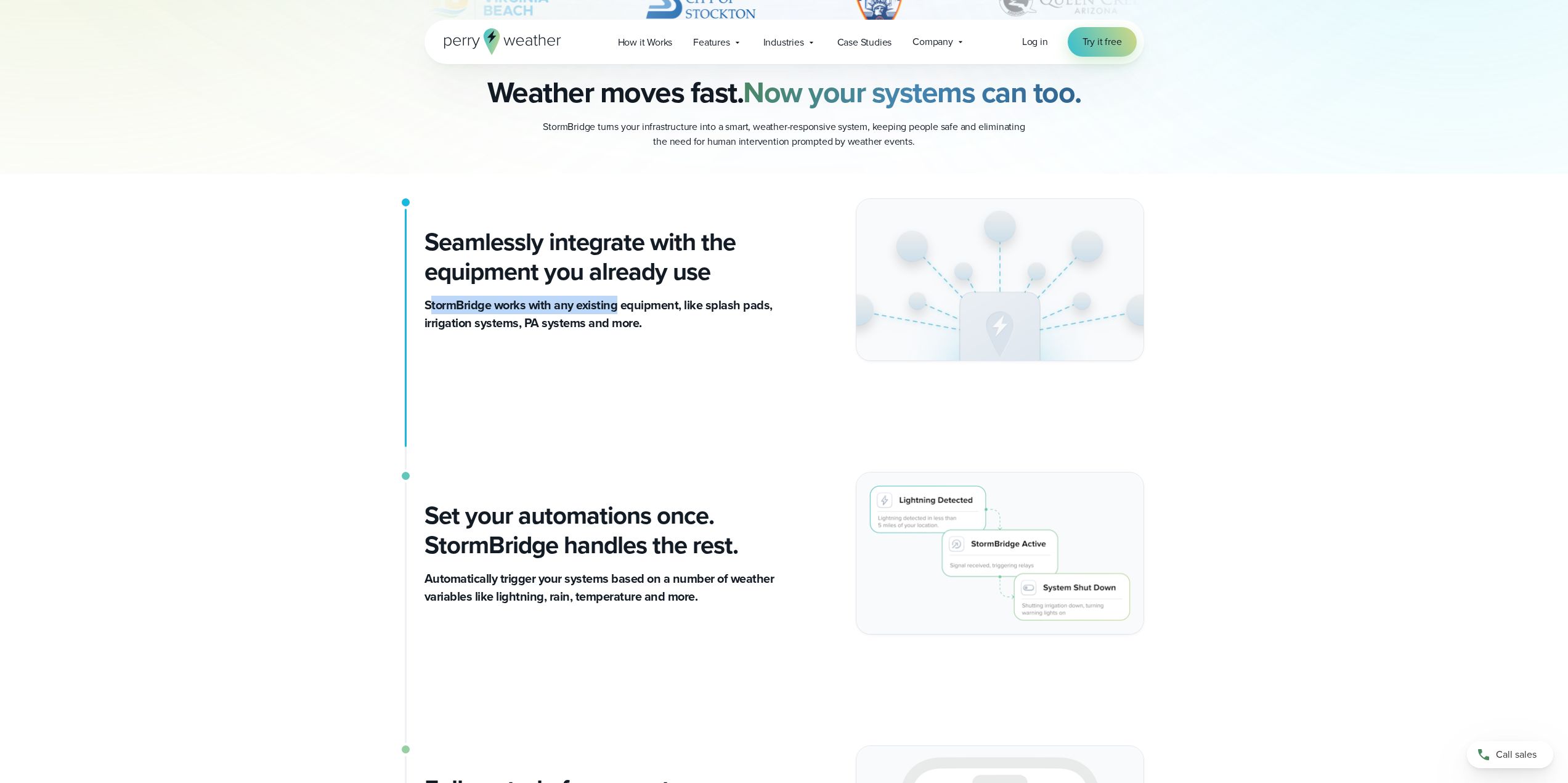
click at [624, 306] on p "StormBridge works with any existing equipment, like splash pads, irrigation sys…" at bounding box center [599, 315] width 350 height 36
click at [627, 306] on p "StormBridge works with any existing equipment, like splash pads, irrigation sys…" at bounding box center [599, 315] width 350 height 36
drag, startPoint x: 424, startPoint y: 307, endPoint x: 628, endPoint y: 301, distance: 204.1
click at [623, 302] on p "StormBridge works with any existing equipment, like splash pads, irrigation sys…" at bounding box center [599, 315] width 350 height 36
click at [669, 301] on p "StormBridge works with any existing equipment, like splash pads, irrigation sys…" at bounding box center [599, 315] width 350 height 36
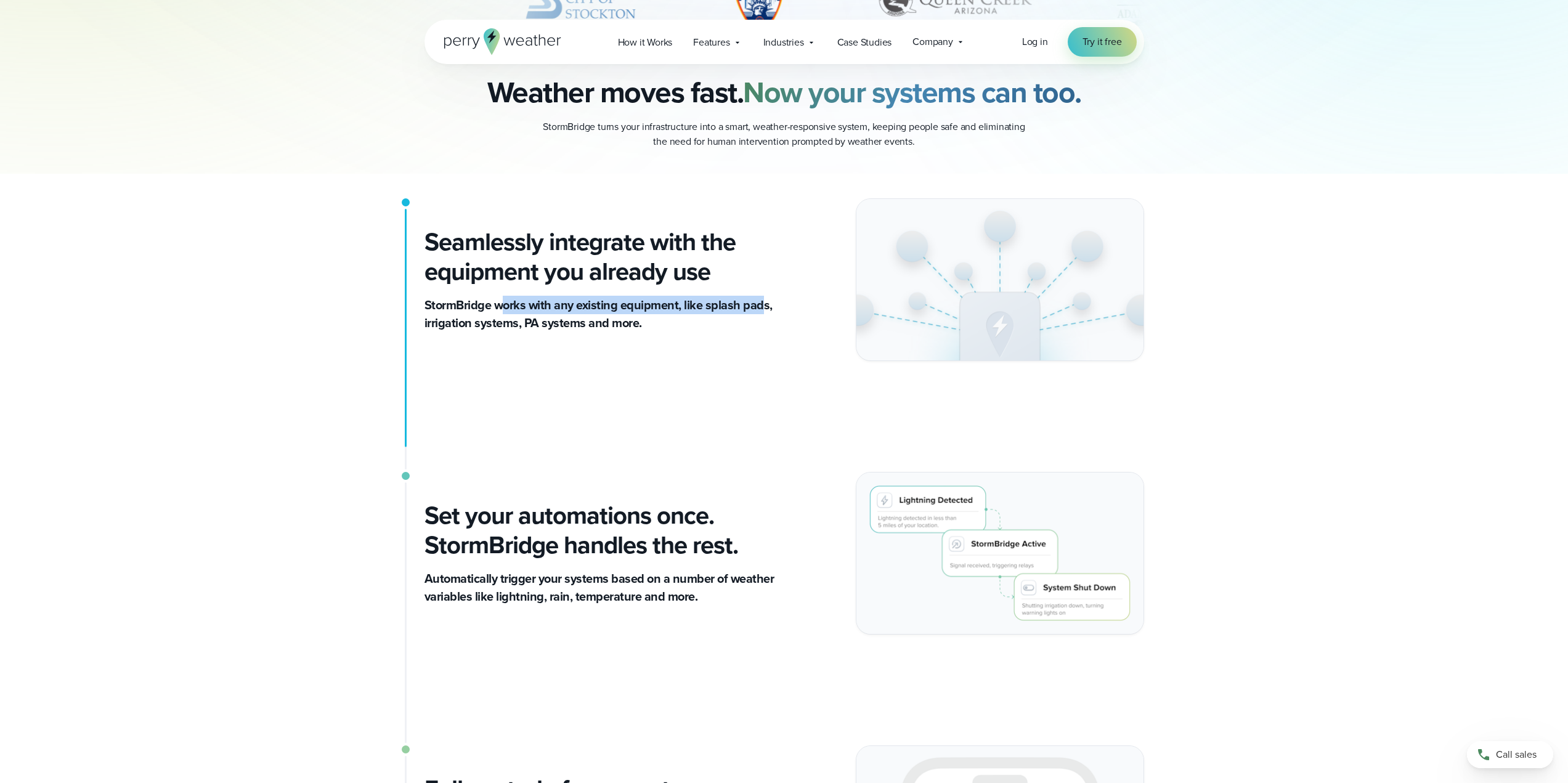
drag, startPoint x: 759, startPoint y: 304, endPoint x: 497, endPoint y: 308, distance: 262.0
click at [497, 308] on p "StormBridge works with any existing equipment, like splash pads, irrigation sys…" at bounding box center [599, 315] width 350 height 36
drag, startPoint x: 460, startPoint y: 308, endPoint x: 574, endPoint y: 307, distance: 114.0
click at [570, 307] on p "StormBridge works with any existing equipment, like splash pads, irrigation sys…" at bounding box center [599, 315] width 350 height 36
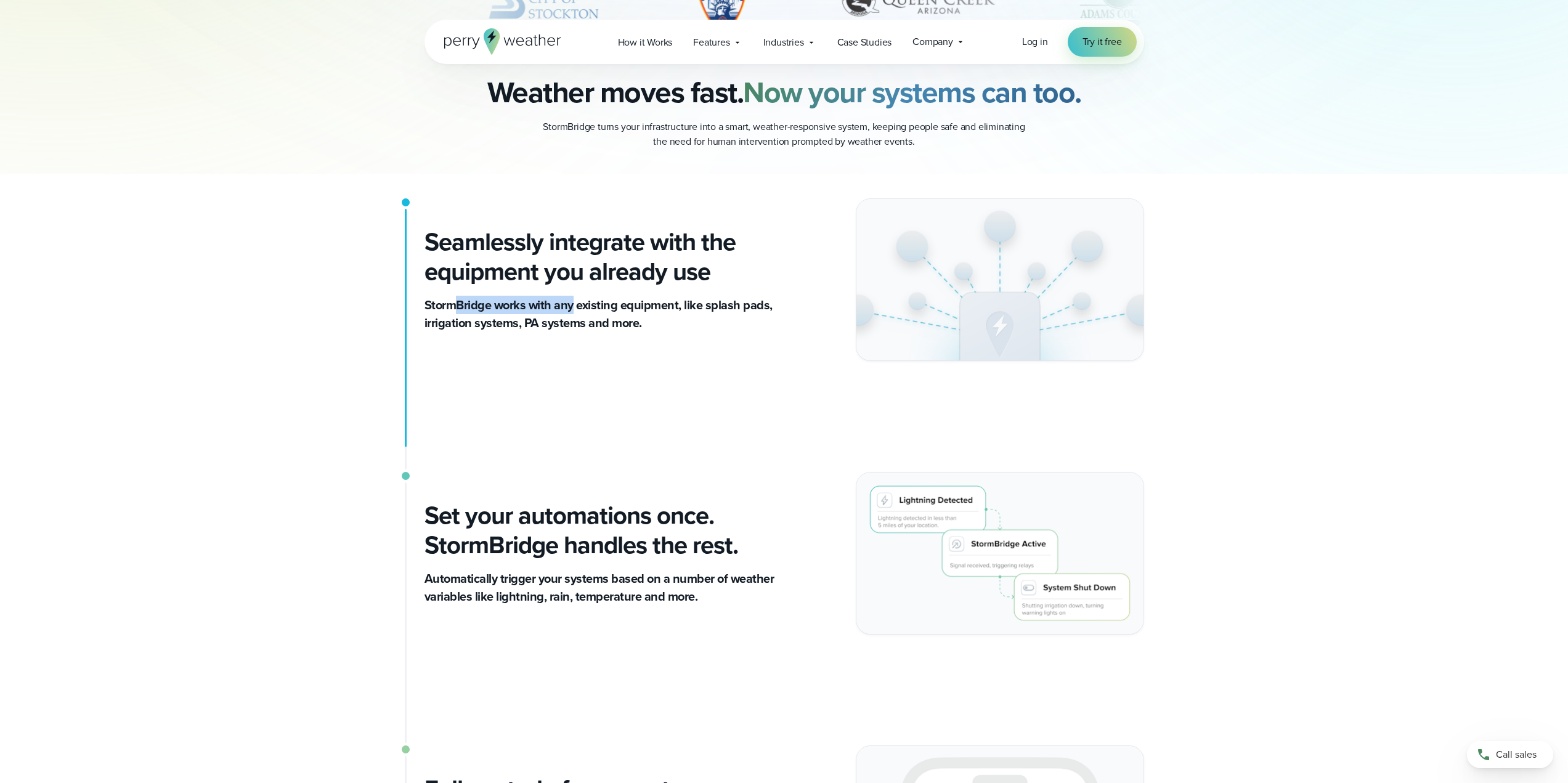
click at [574, 307] on p "StormBridge works with any existing equipment, like splash pads, irrigation sys…" at bounding box center [599, 315] width 350 height 36
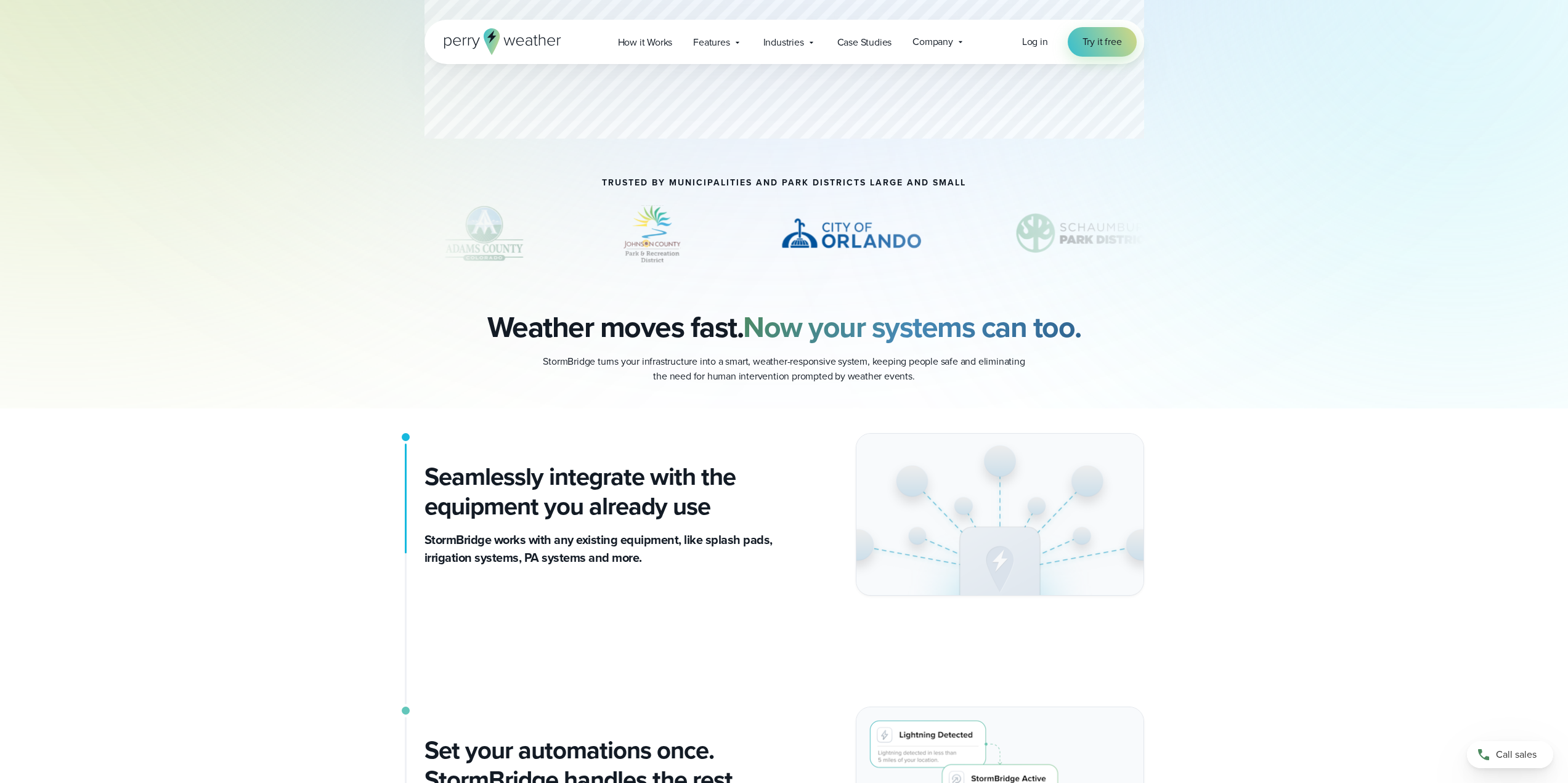
scroll to position [185, 0]
